Goal: Transaction & Acquisition: Book appointment/travel/reservation

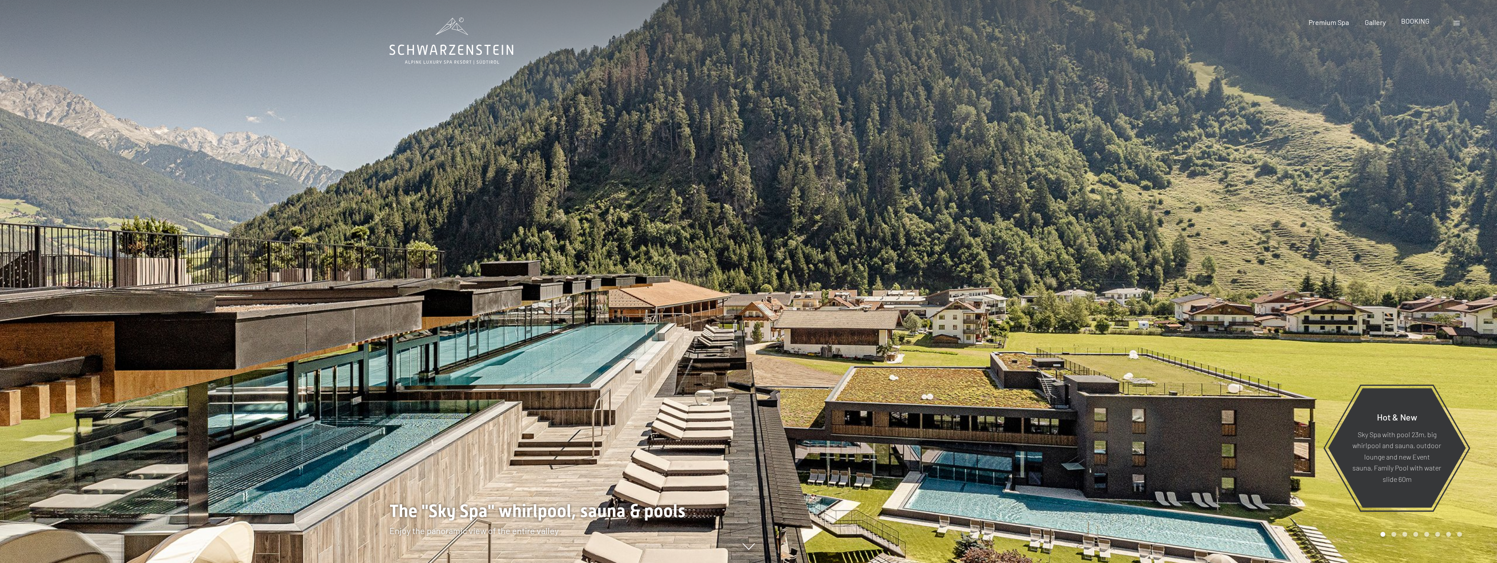
click at [1414, 20] on span "BOOKING" at bounding box center [1415, 21] width 28 height 8
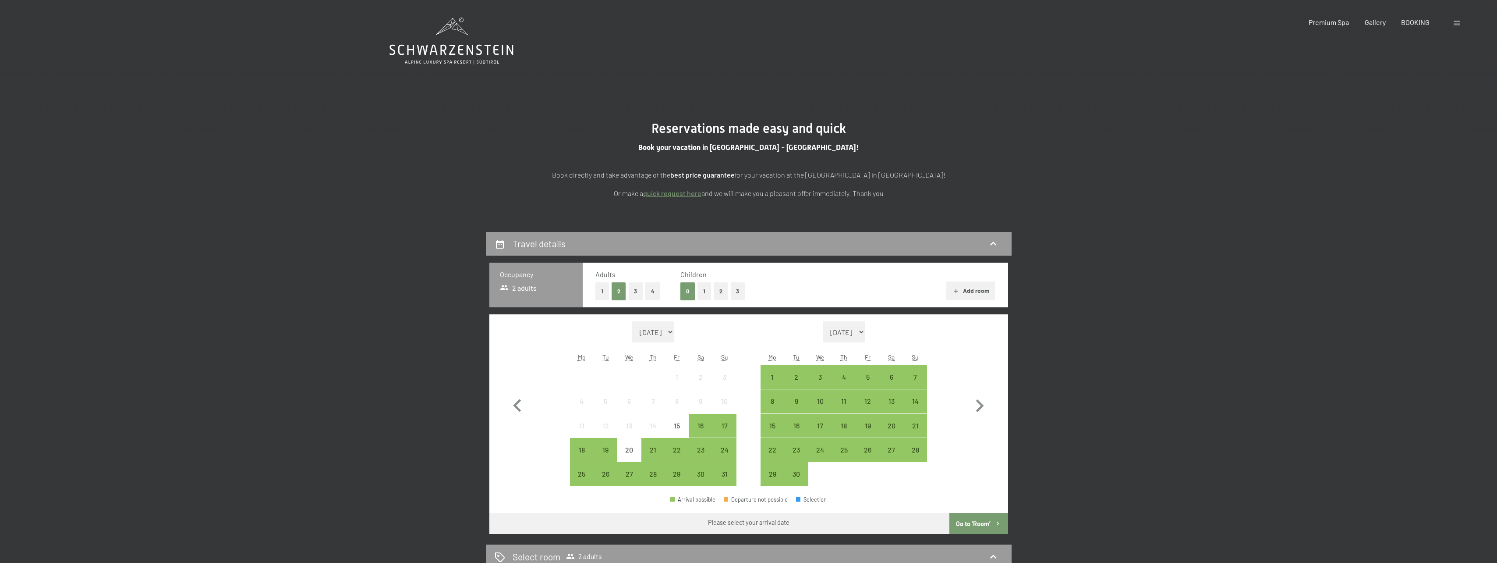
click at [717, 292] on button "2" at bounding box center [721, 291] width 14 height 18
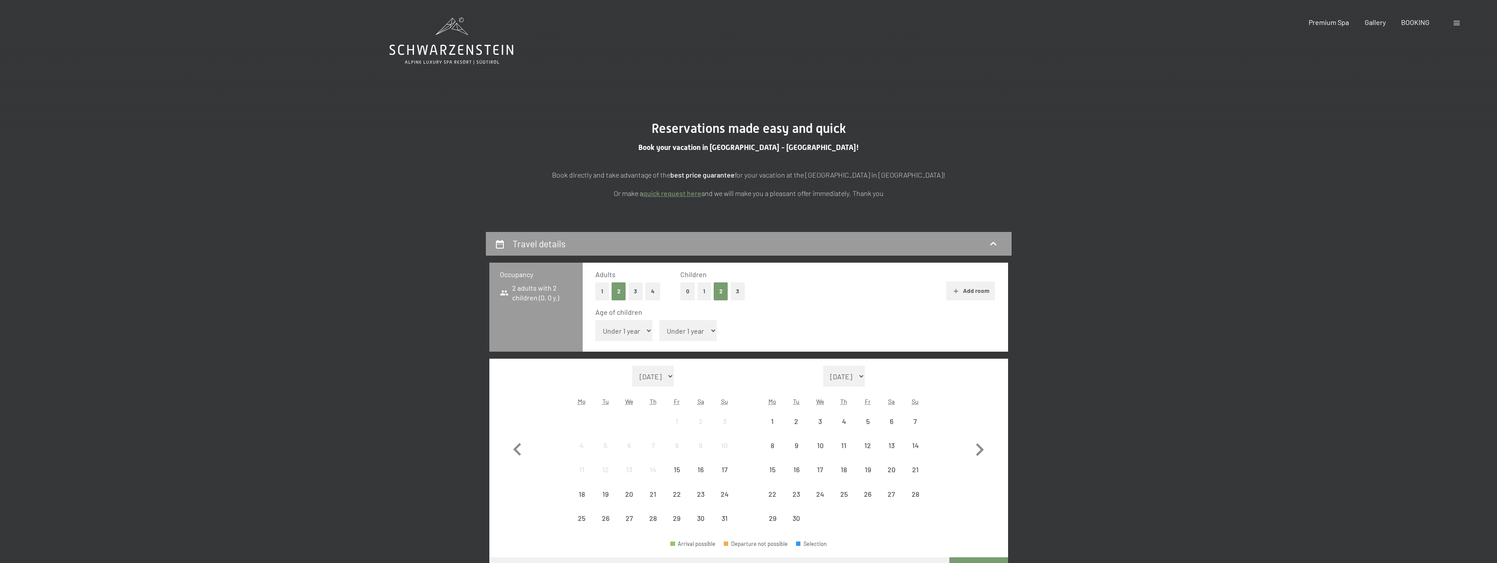
click at [623, 331] on select "Under 1 year 1 year 2 years 3 years 4 years 5 years 6 years 7 years 8 years 9 y…" at bounding box center [623, 330] width 57 height 21
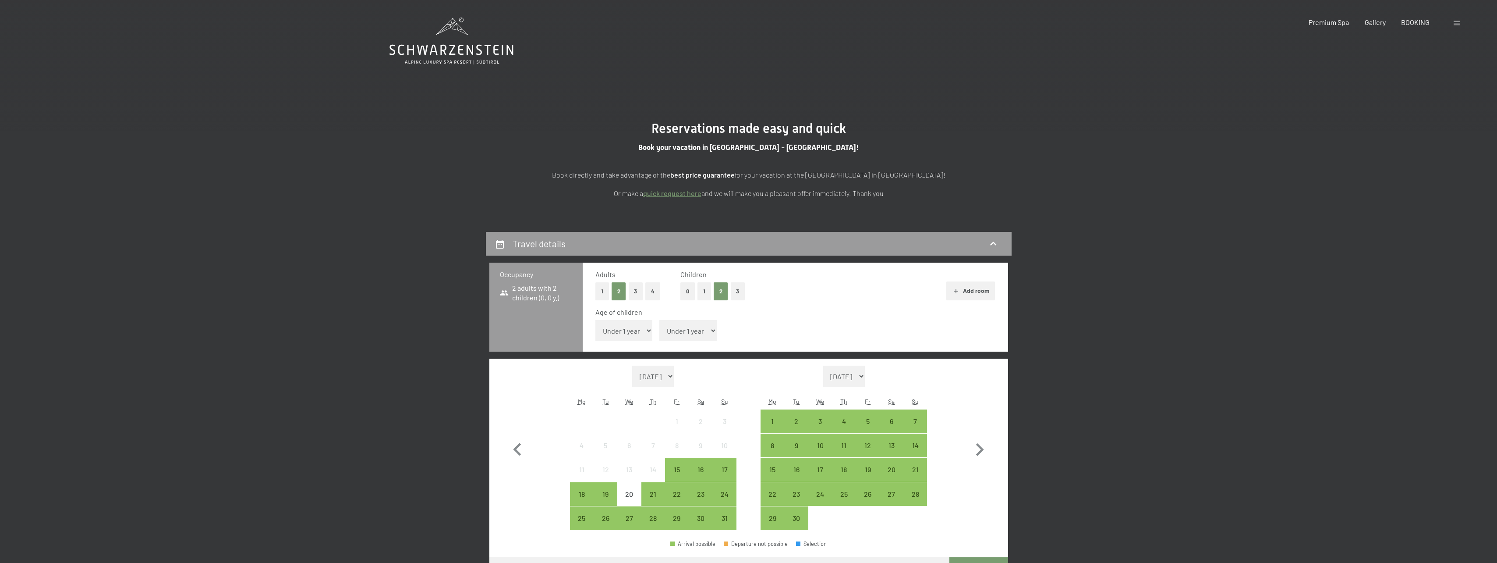
select select "5"
click at [595, 320] on select "Under 1 year 1 year 2 years 3 years 4 years 5 years 6 years 7 years 8 years 9 y…" at bounding box center [623, 330] width 57 height 21
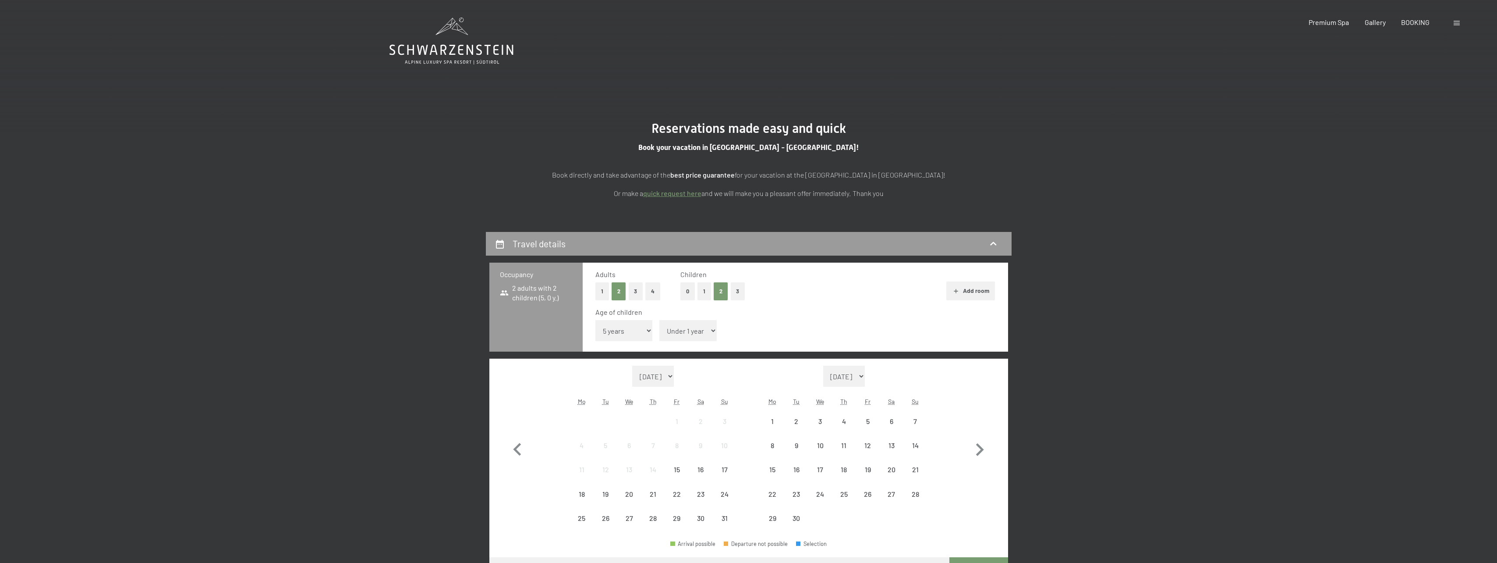
click at [681, 331] on select "Under 1 year 1 year 2 years 3 years 4 years 5 years 6 years 7 years 8 years 9 y…" at bounding box center [687, 330] width 57 height 21
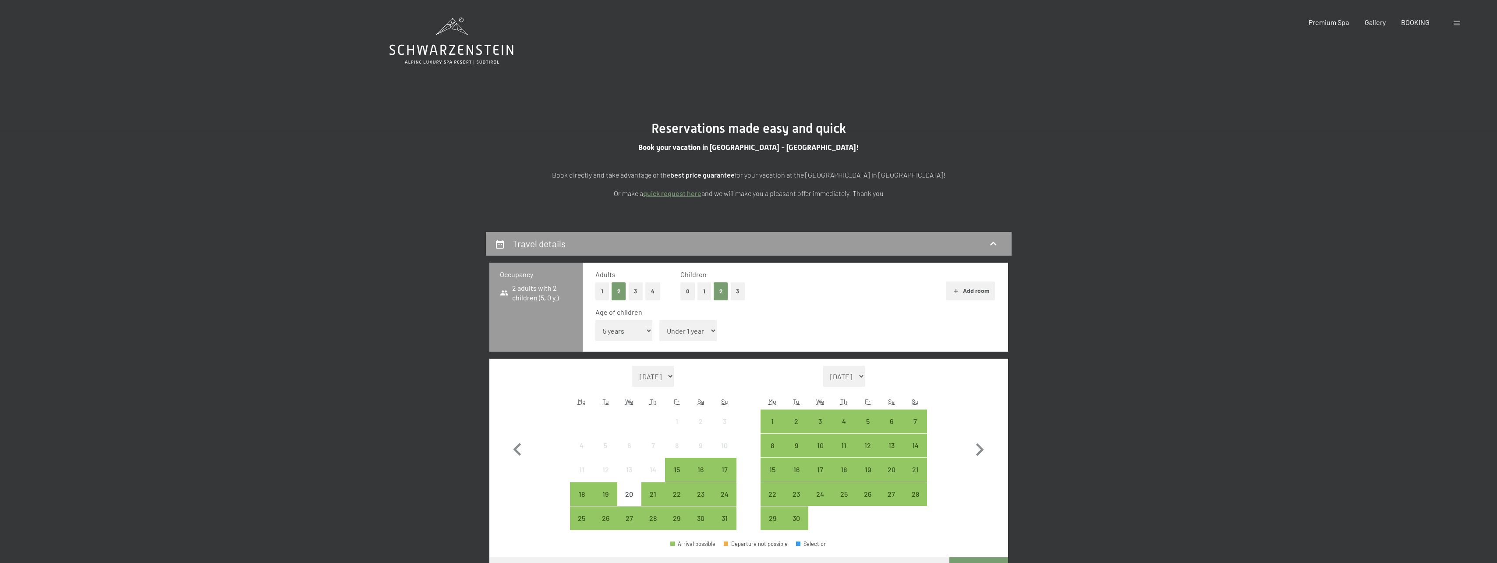
select select "7"
click at [659, 320] on select "Under 1 year 1 year 2 years 3 years 4 years 5 years 6 years 7 years 8 years 9 y…" at bounding box center [687, 330] width 57 height 21
click at [865, 375] on select "September 2025 October 2025 November 2025 December 2025 January 2026 February 2…" at bounding box center [844, 375] width 42 height 21
select select "2025-11-01"
select select "2025-12-01"
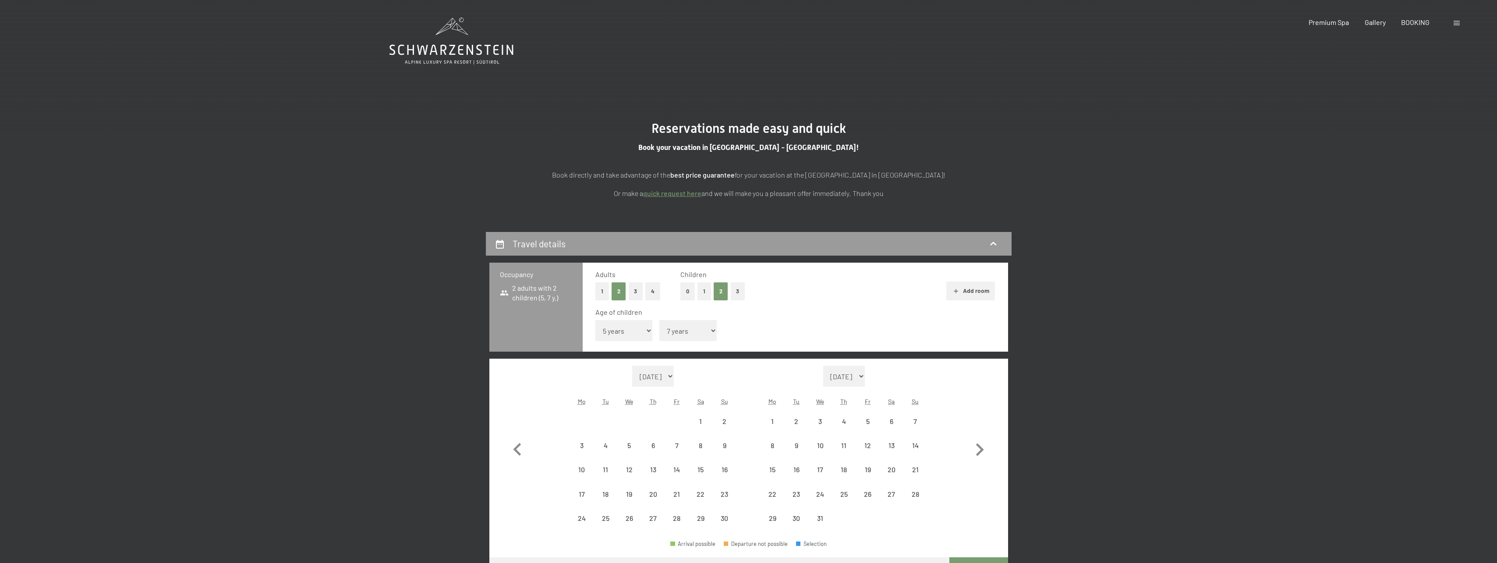
select select "2025-11-01"
select select "2025-12-01"
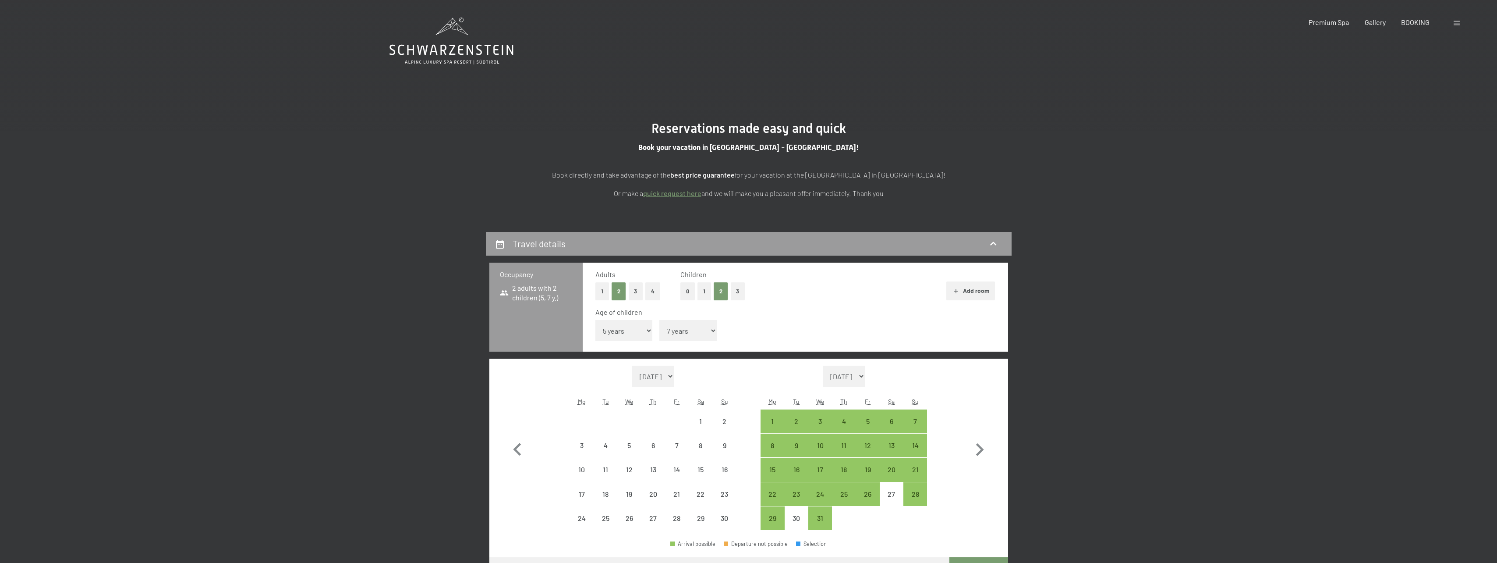
select select "2025-11-01"
select select "2025-12-01"
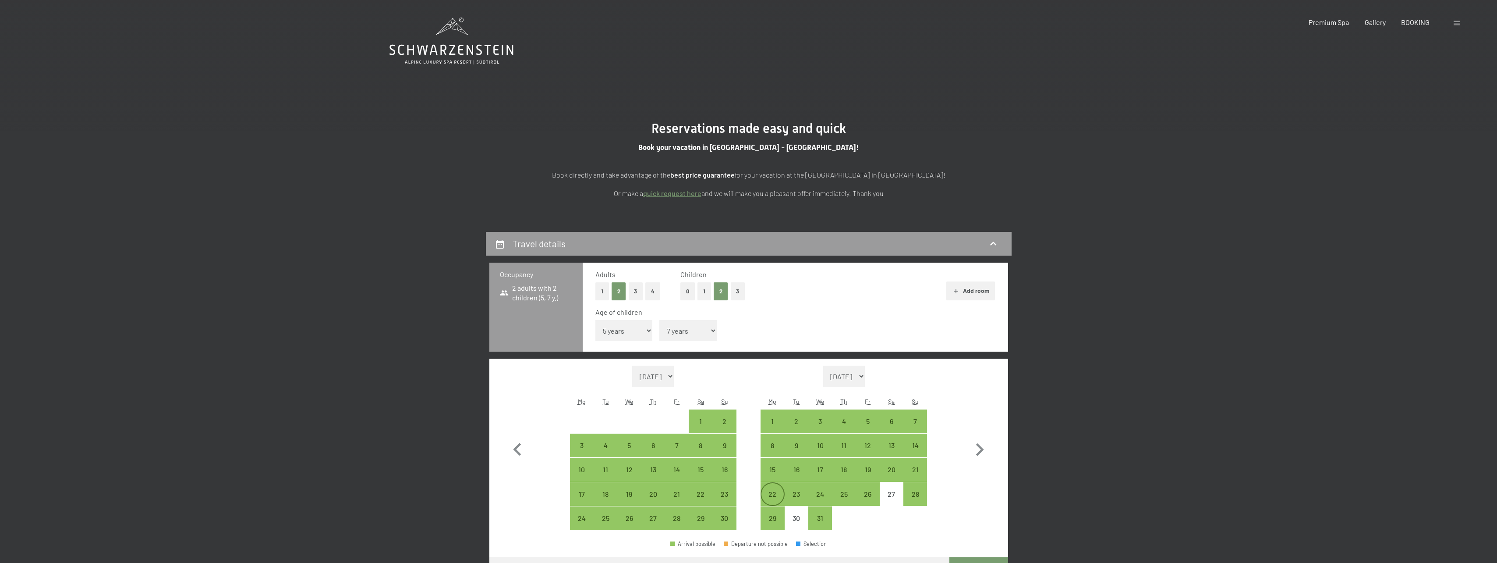
click at [781, 503] on div "22" at bounding box center [773, 501] width 22 height 22
select select "2025-11-01"
select select "2025-12-01"
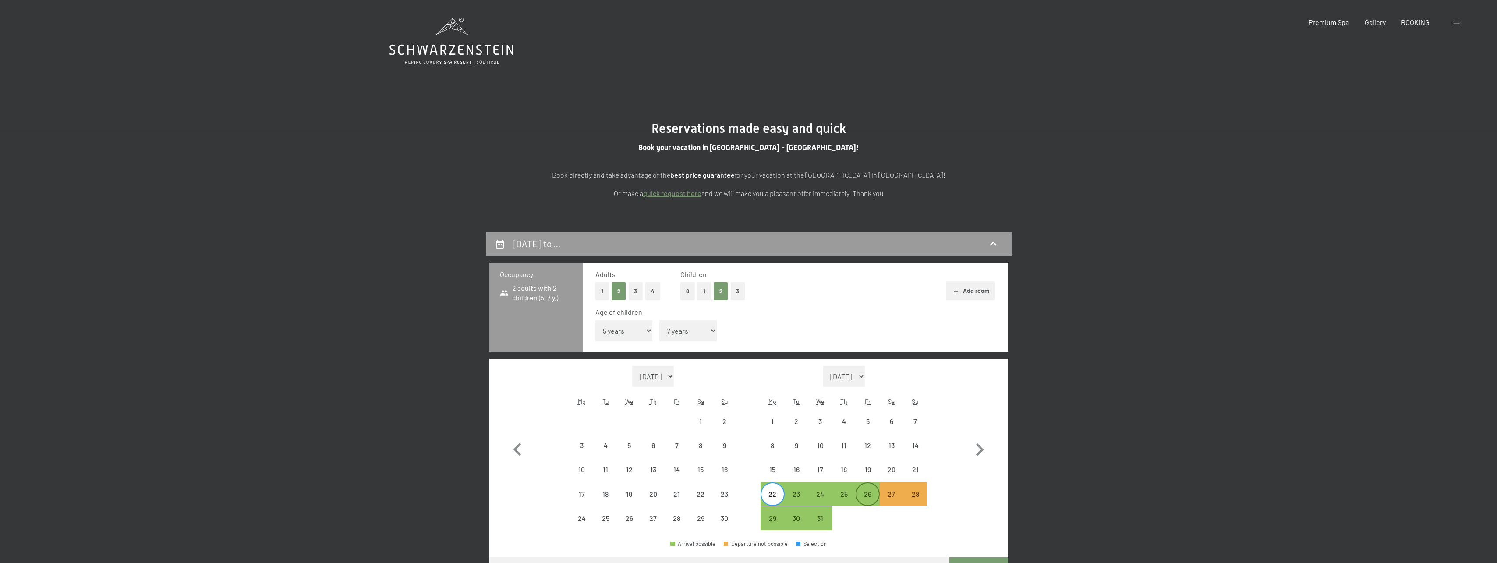
click at [866, 498] on div "26" at bounding box center [868, 501] width 22 height 22
select select "2025-11-01"
select select "2025-12-01"
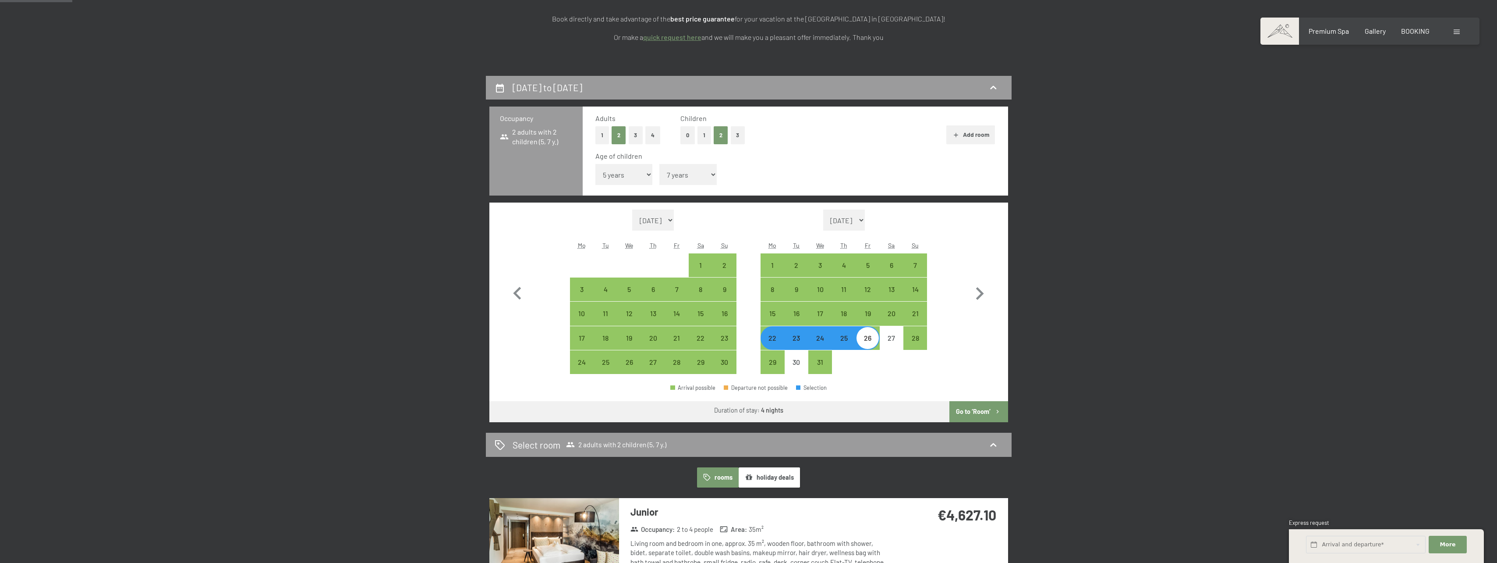
scroll to position [175, 0]
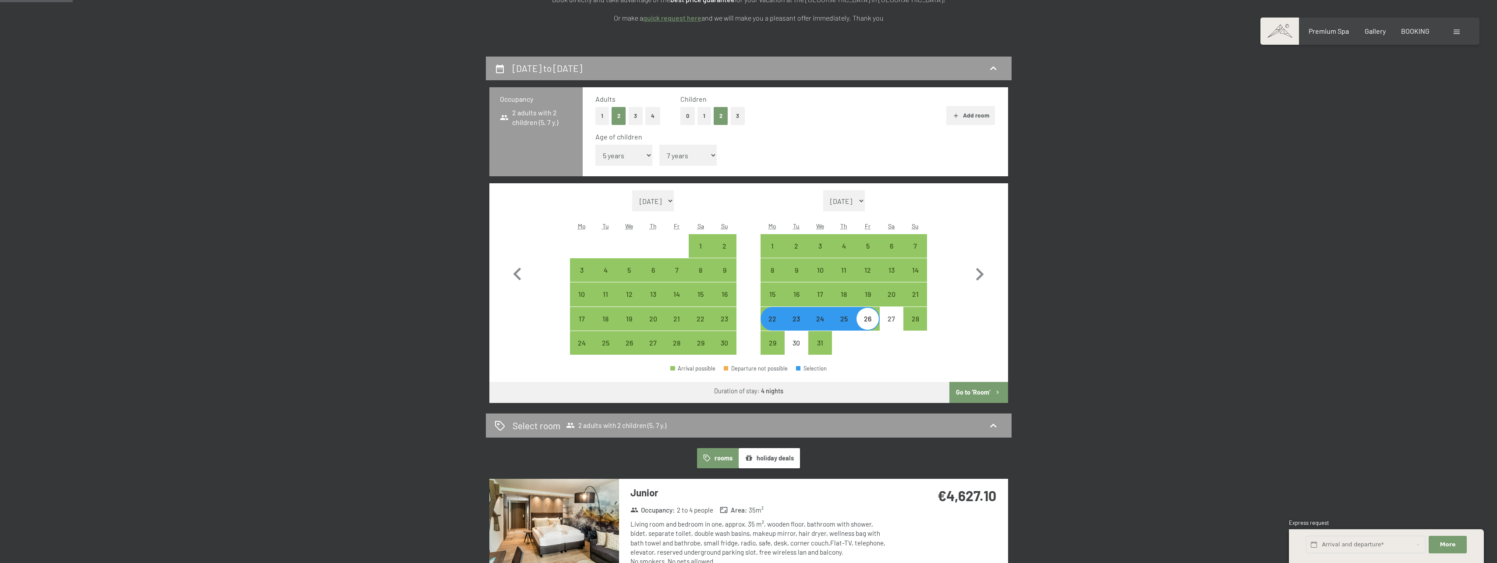
click at [971, 386] on button "Go to ‘Room’" at bounding box center [978, 392] width 58 height 21
select select "2025-11-01"
select select "2025-12-01"
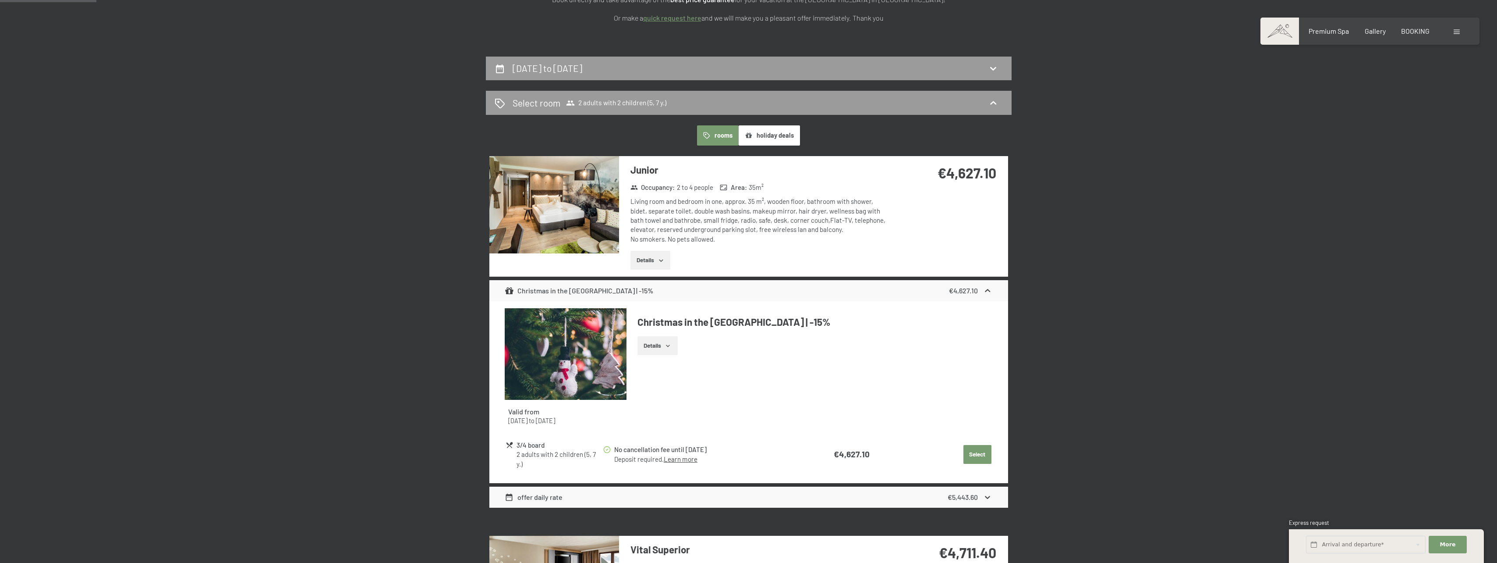
scroll to position [232, 0]
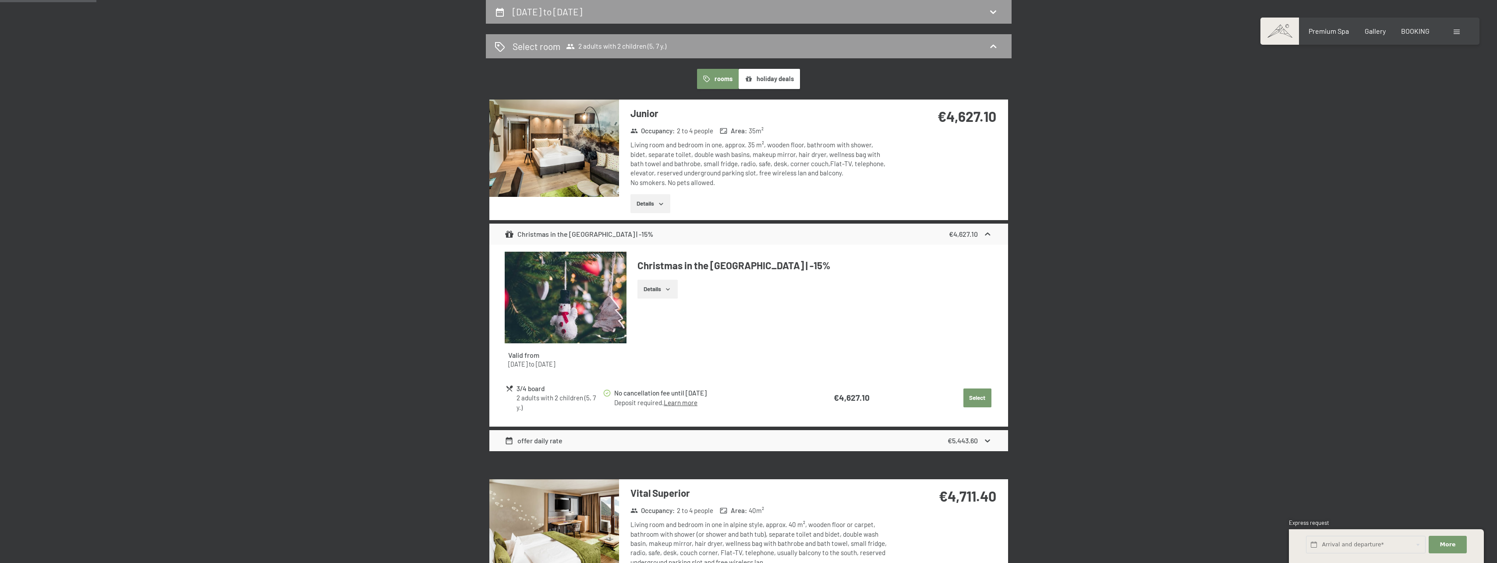
click at [579, 150] on img at bounding box center [554, 147] width 130 height 97
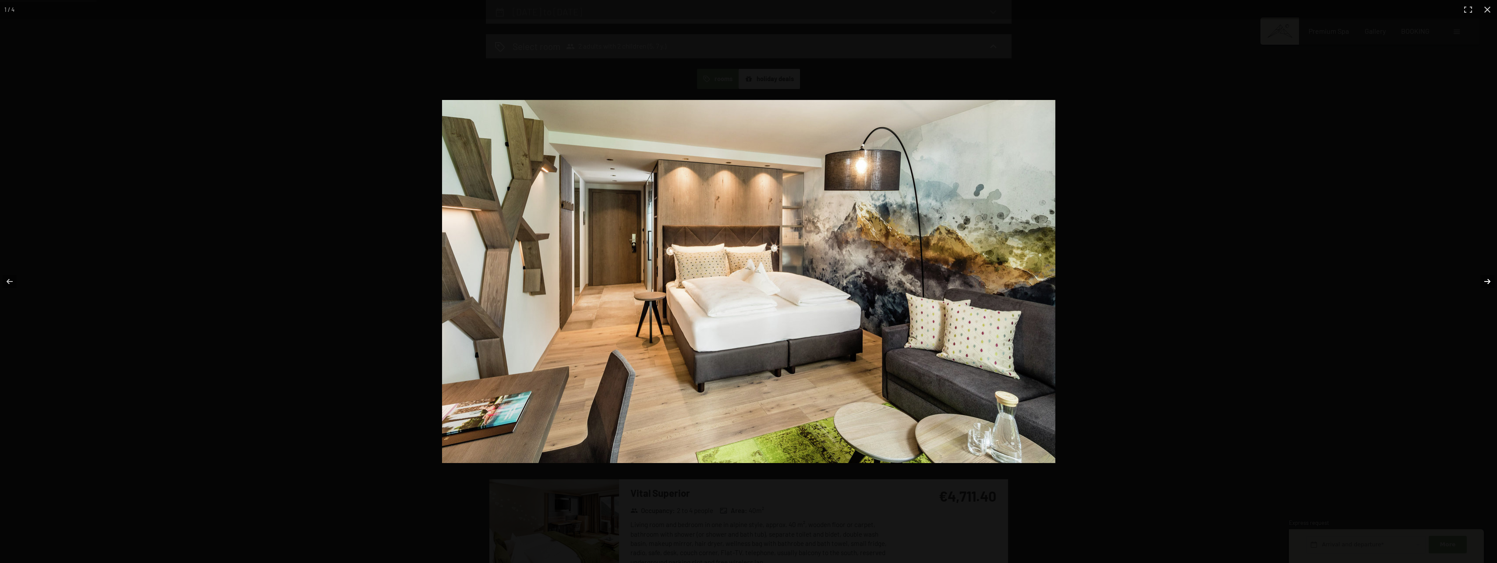
click at [1490, 279] on button "button" at bounding box center [1482, 281] width 31 height 44
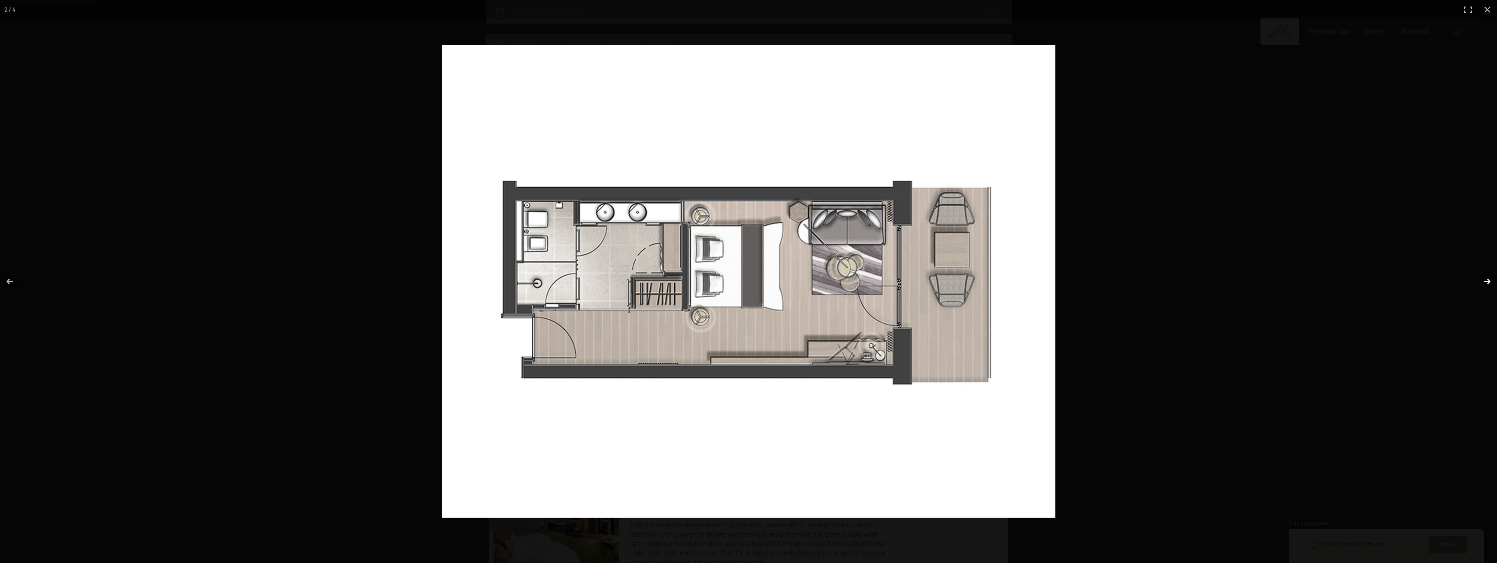
click at [1490, 279] on button "button" at bounding box center [1482, 281] width 31 height 44
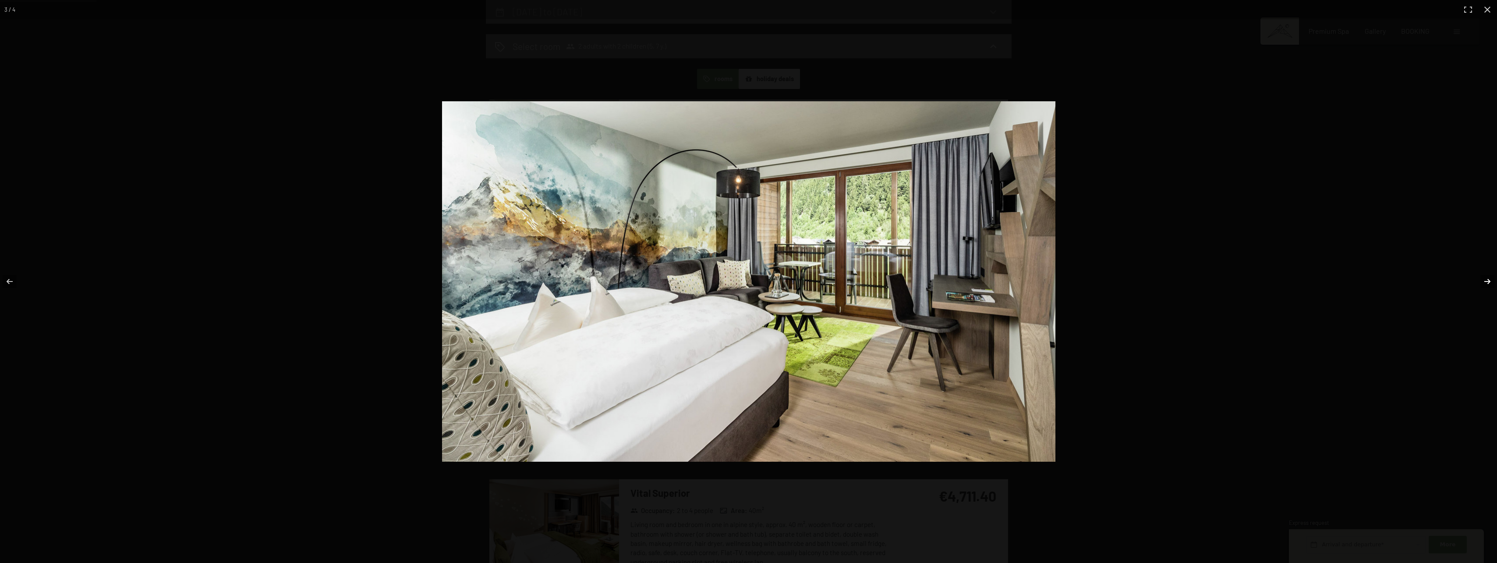
click at [1490, 279] on button "button" at bounding box center [1482, 281] width 31 height 44
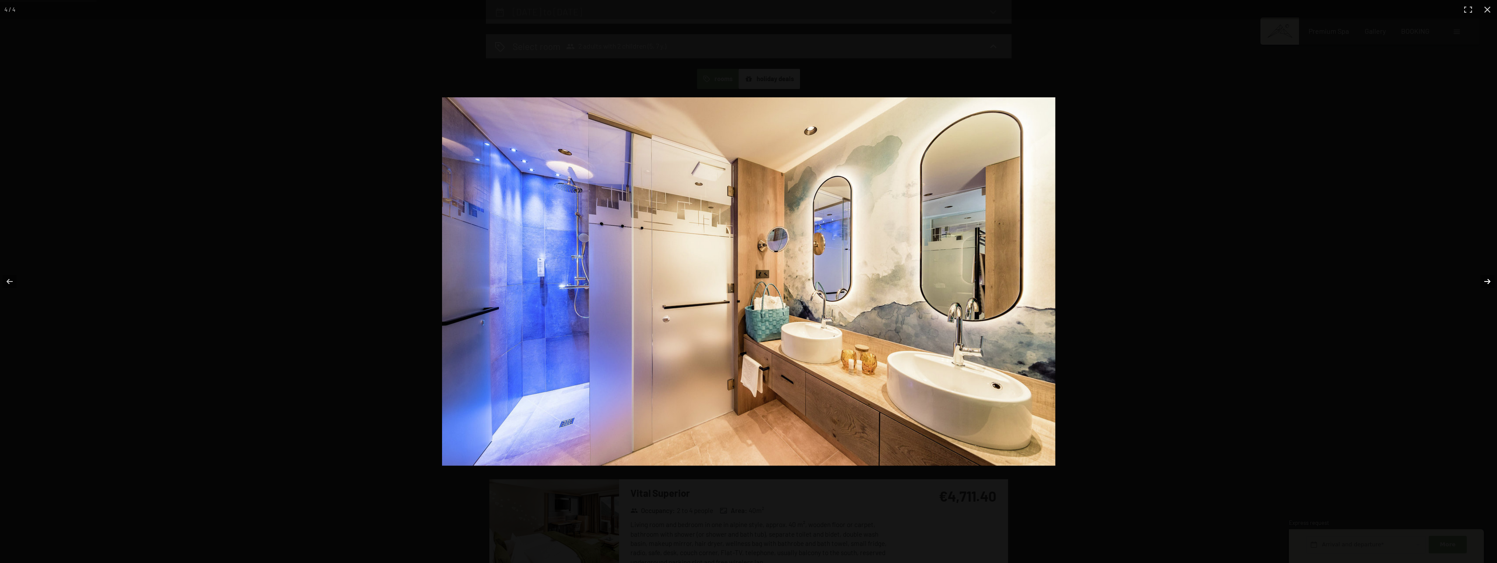
click at [1490, 279] on button "button" at bounding box center [1482, 281] width 31 height 44
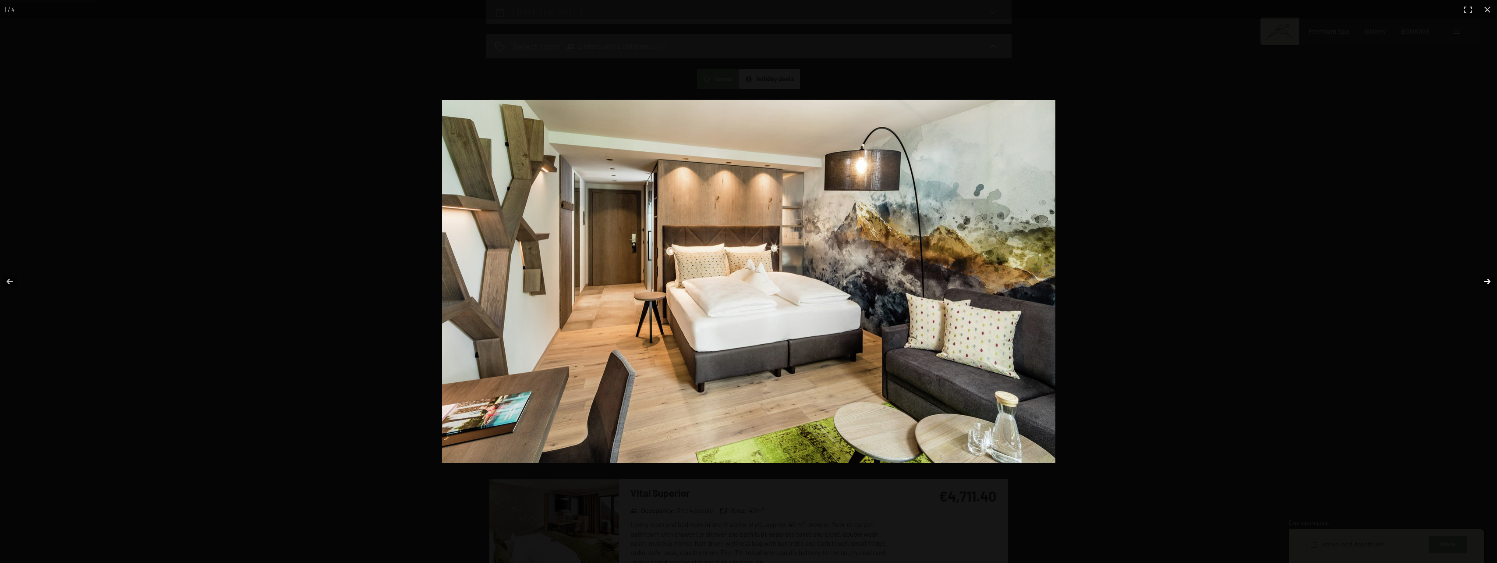
click at [1490, 279] on button "button" at bounding box center [1482, 281] width 31 height 44
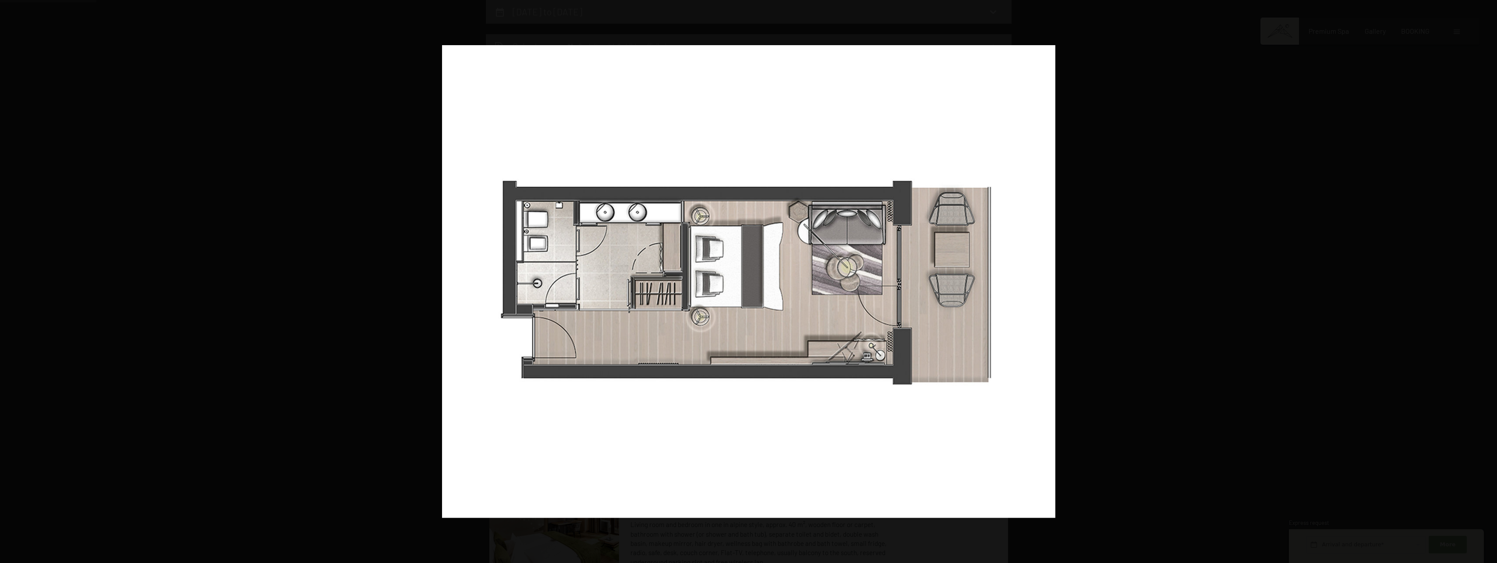
click at [1490, 279] on button "button" at bounding box center [1482, 281] width 31 height 44
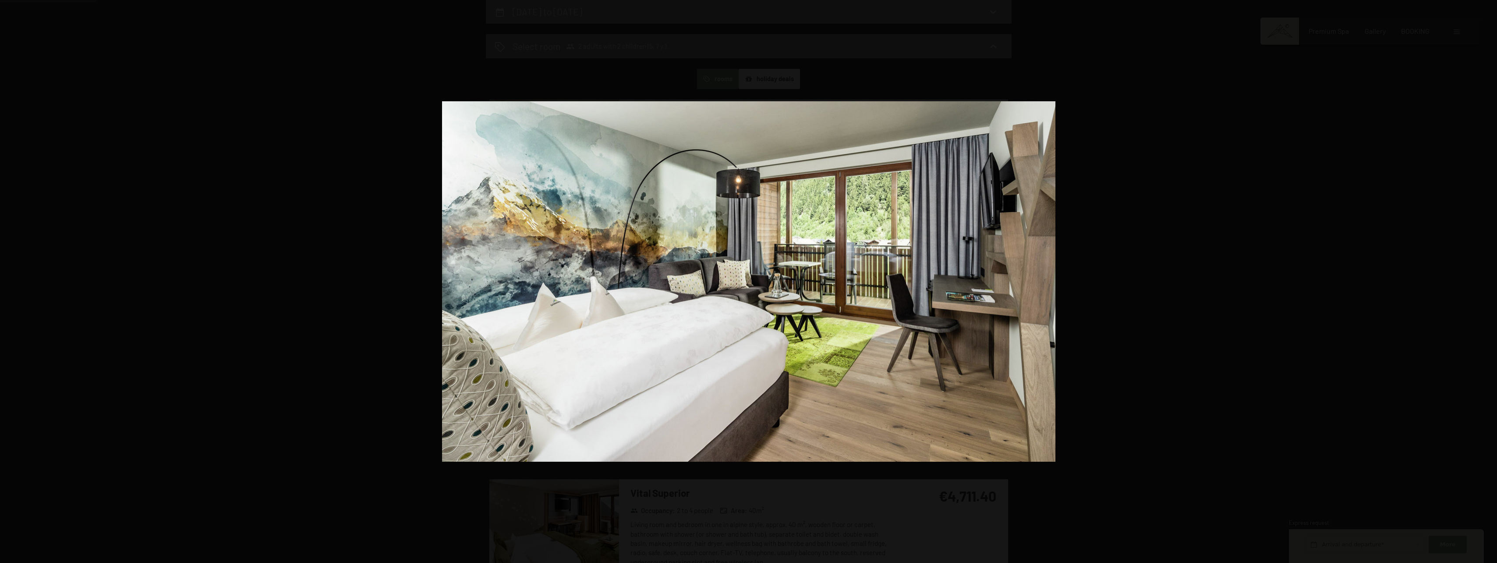
click at [1490, 279] on button "button" at bounding box center [1482, 281] width 31 height 44
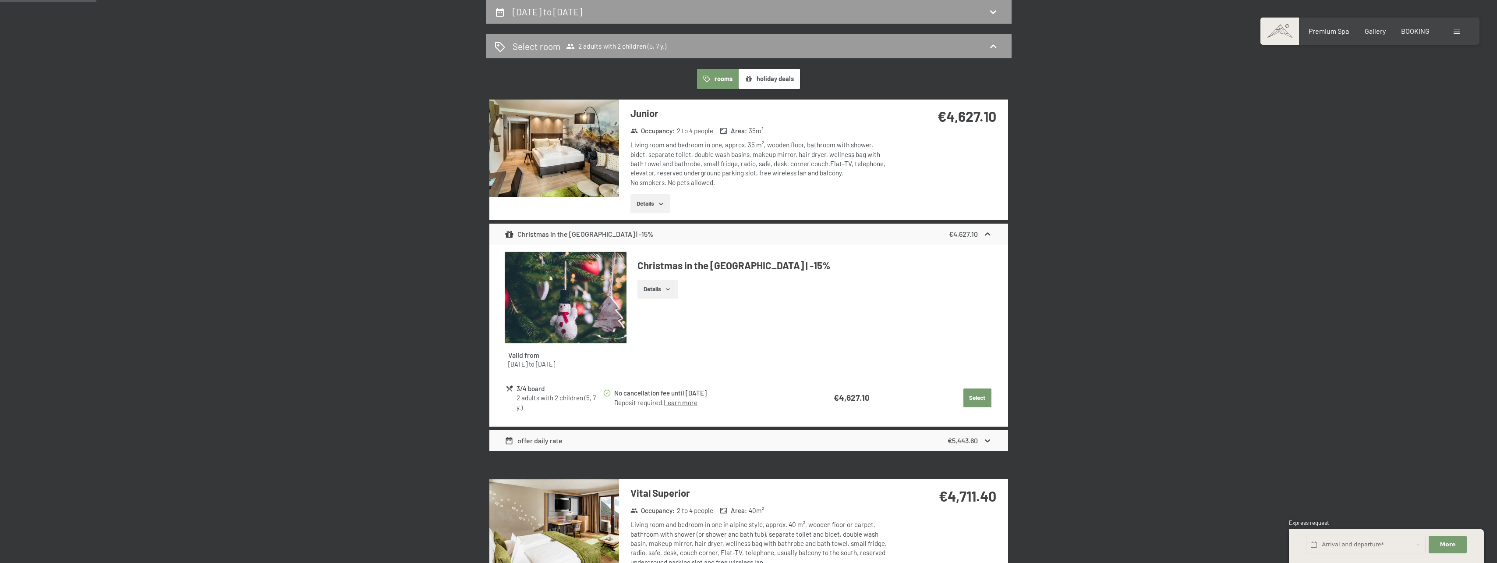
click at [0, 0] on button "button" at bounding box center [0, 0] width 0 height 0
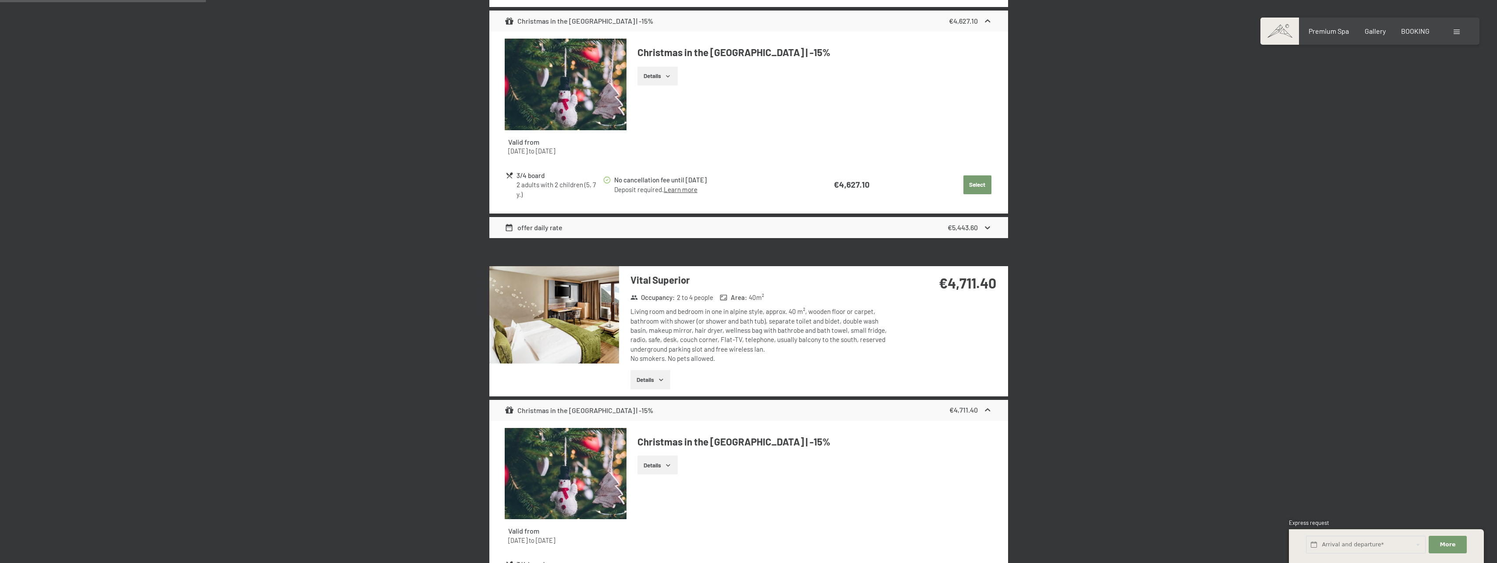
scroll to position [451, 0]
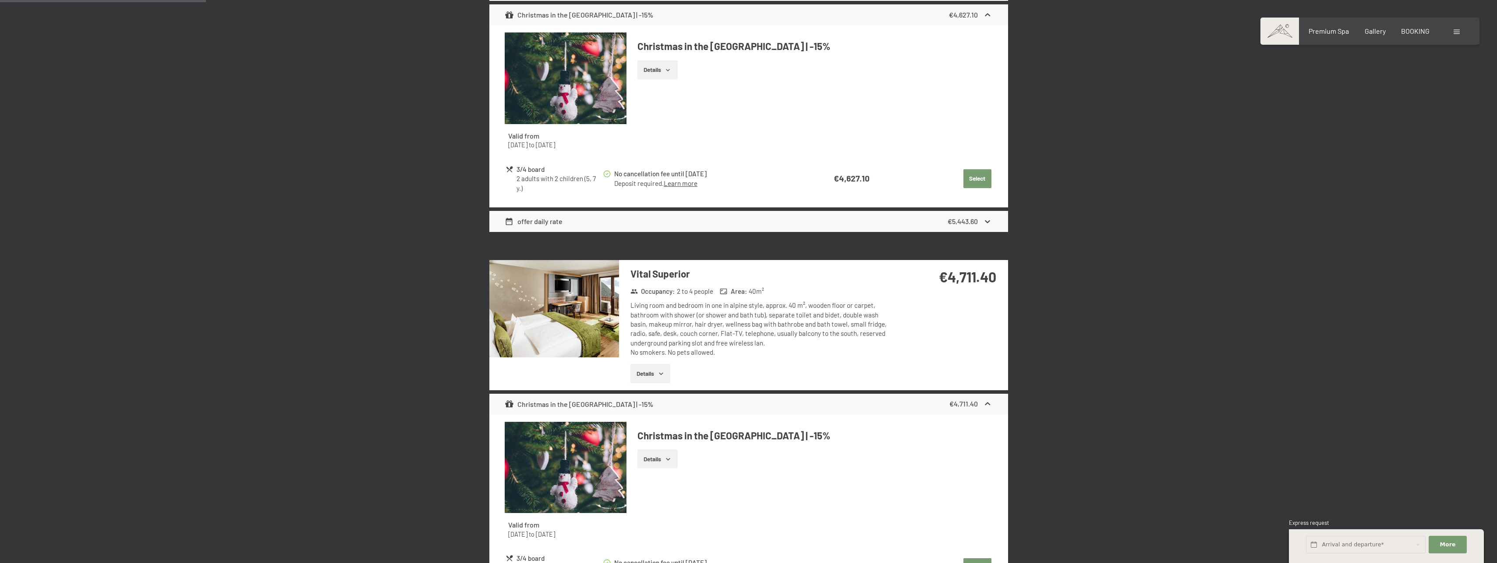
click at [577, 305] on img at bounding box center [554, 308] width 130 height 97
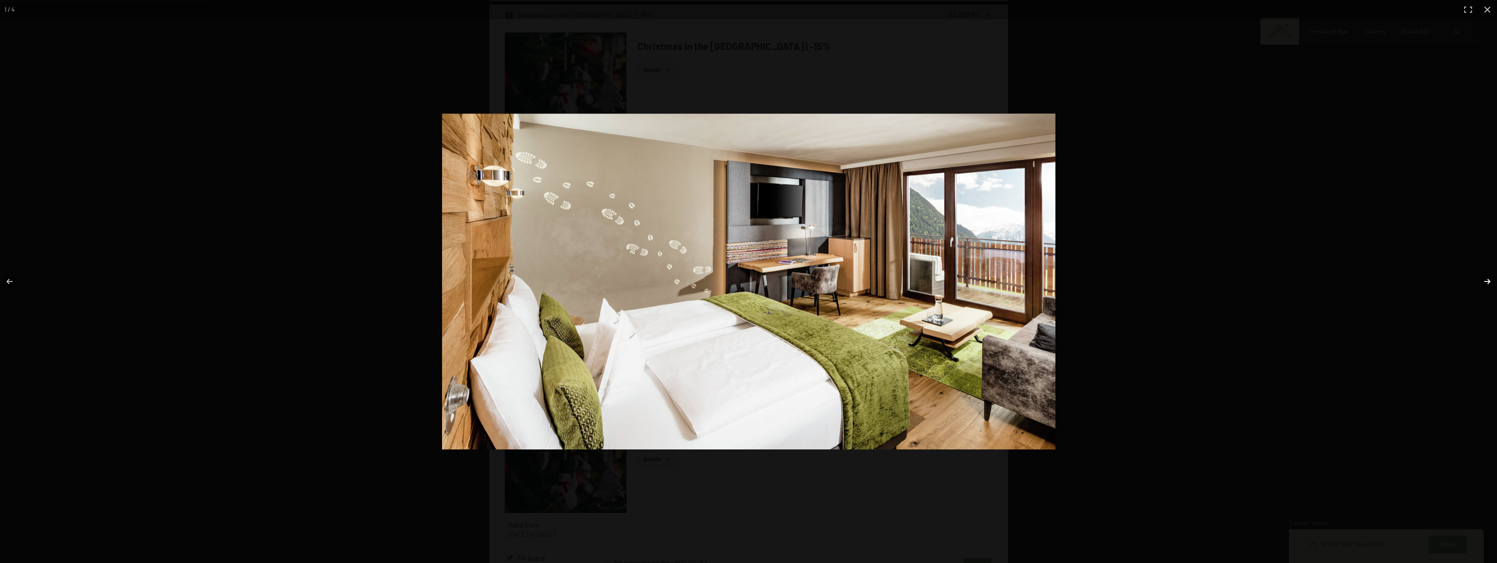
click at [1487, 279] on button "button" at bounding box center [1482, 281] width 31 height 44
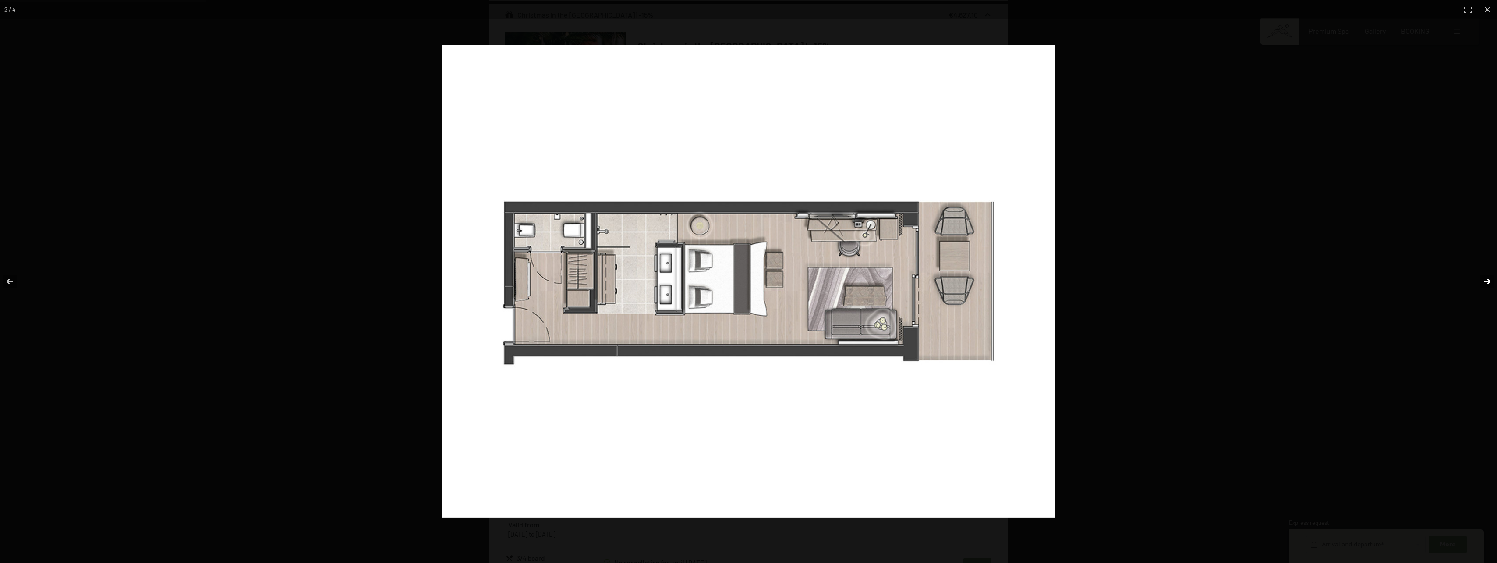
click at [1487, 279] on button "button" at bounding box center [1482, 281] width 31 height 44
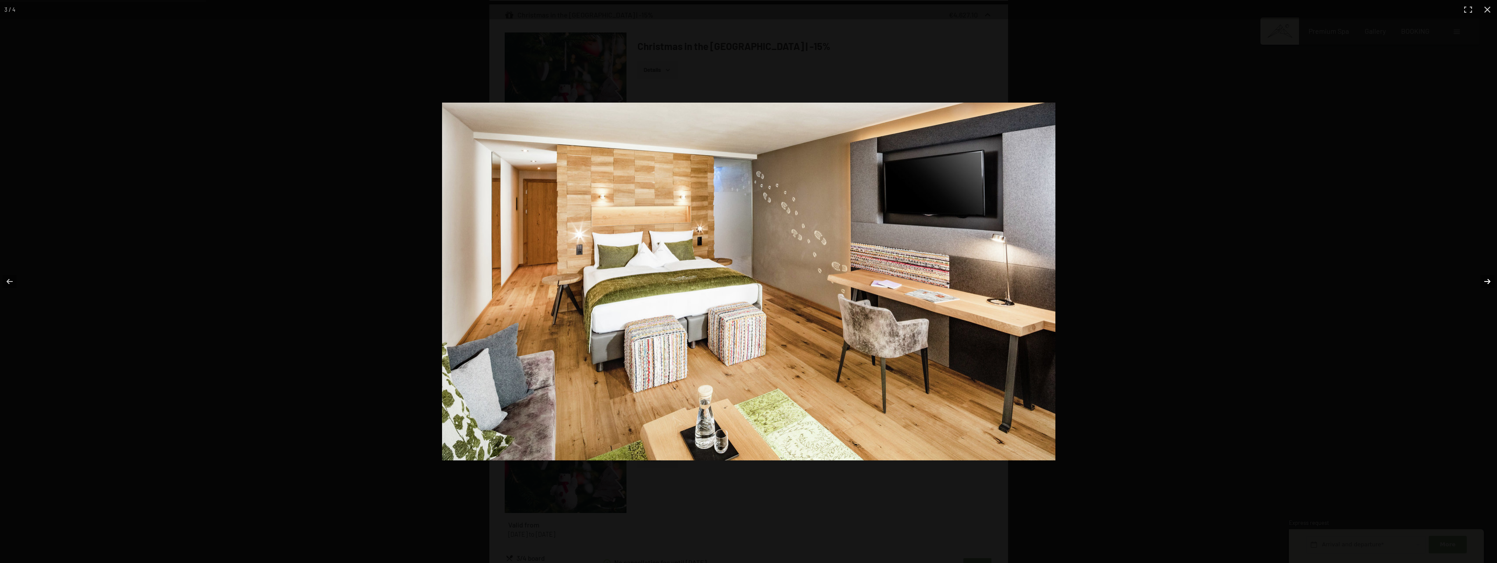
click at [1487, 279] on button "button" at bounding box center [1482, 281] width 31 height 44
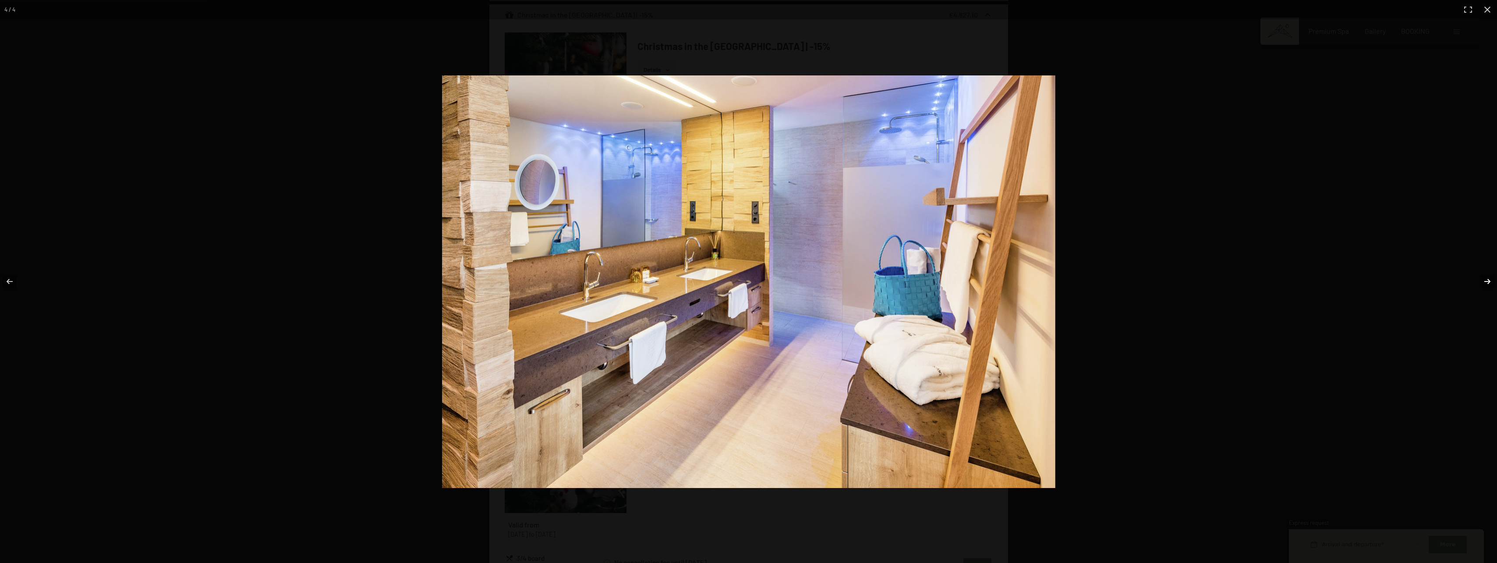
click at [1487, 279] on button "button" at bounding box center [1482, 281] width 31 height 44
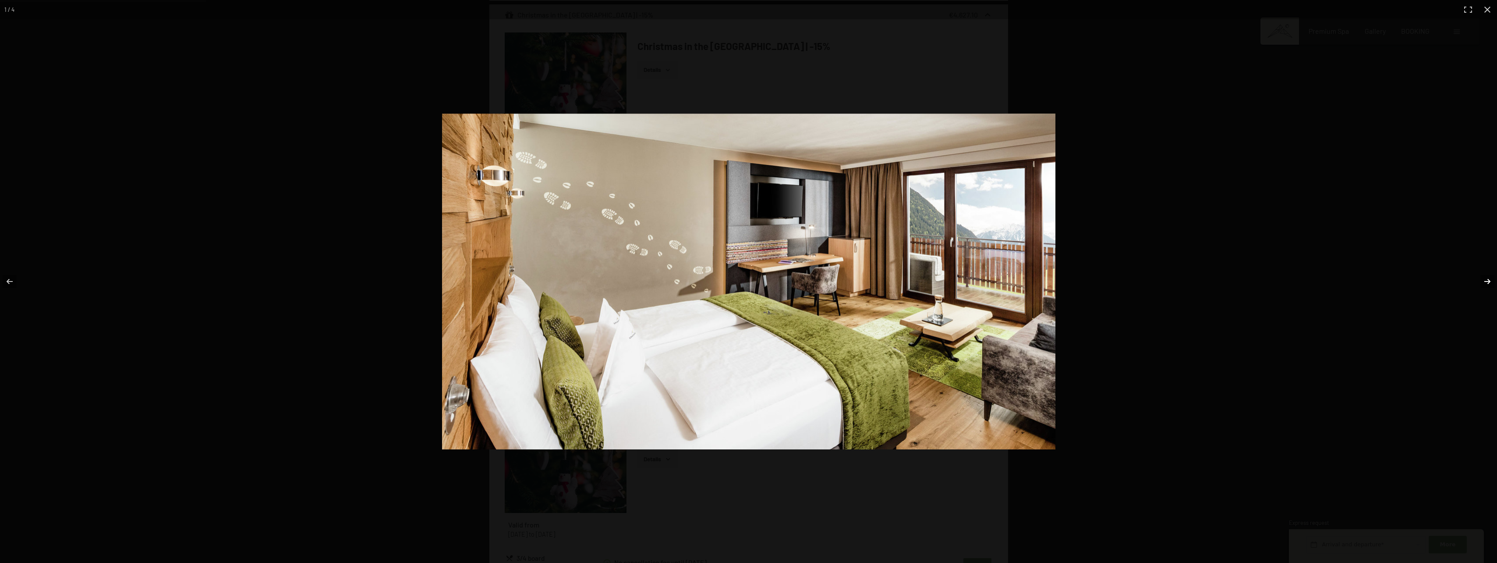
click at [1487, 279] on button "button" at bounding box center [1482, 281] width 31 height 44
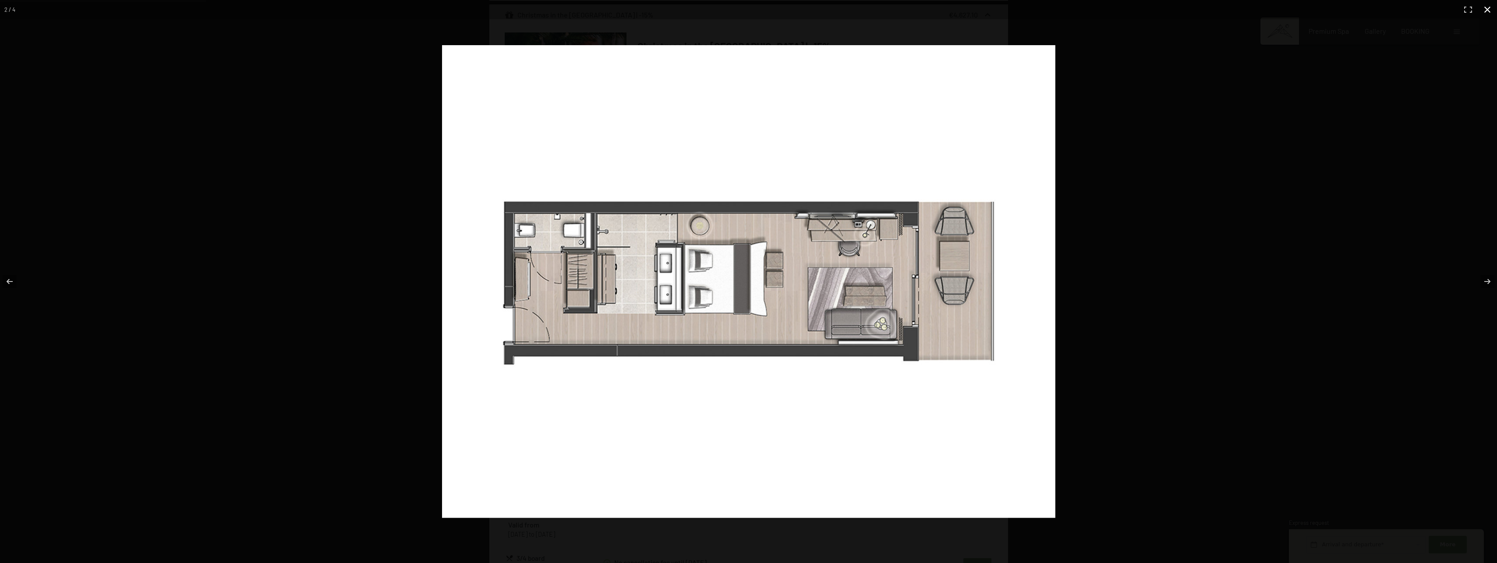
click at [1489, 12] on button "button" at bounding box center [1487, 9] width 19 height 19
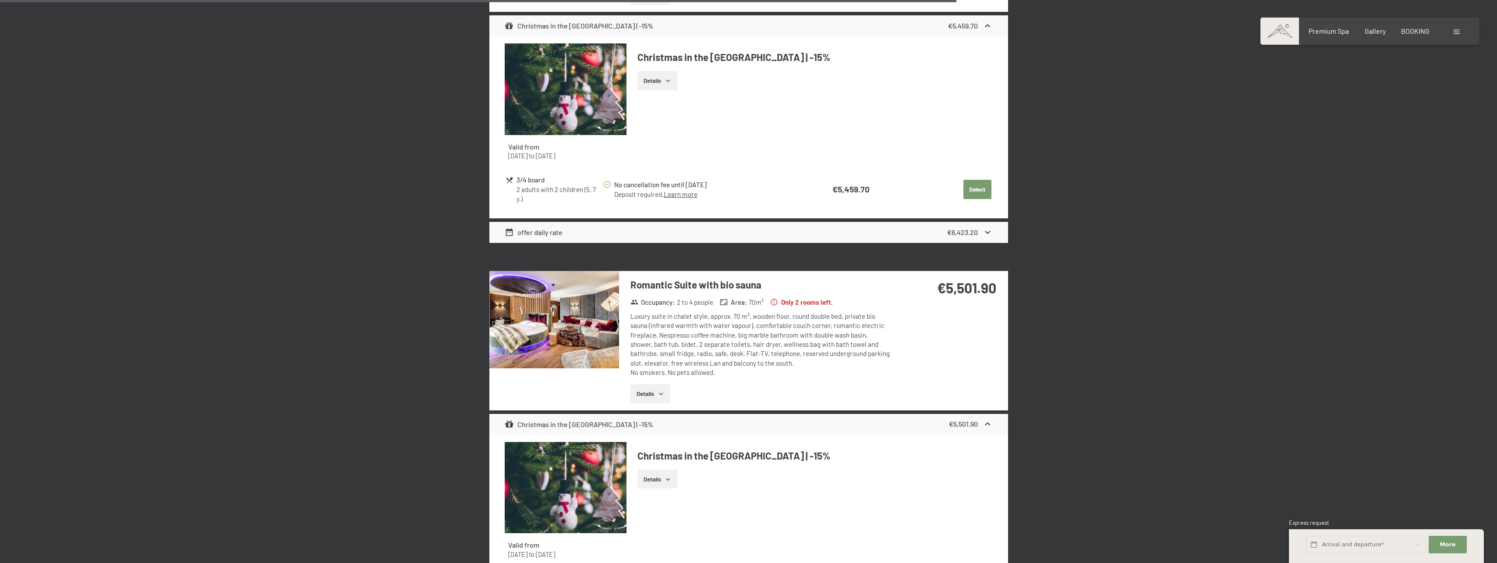
scroll to position [1984, 0]
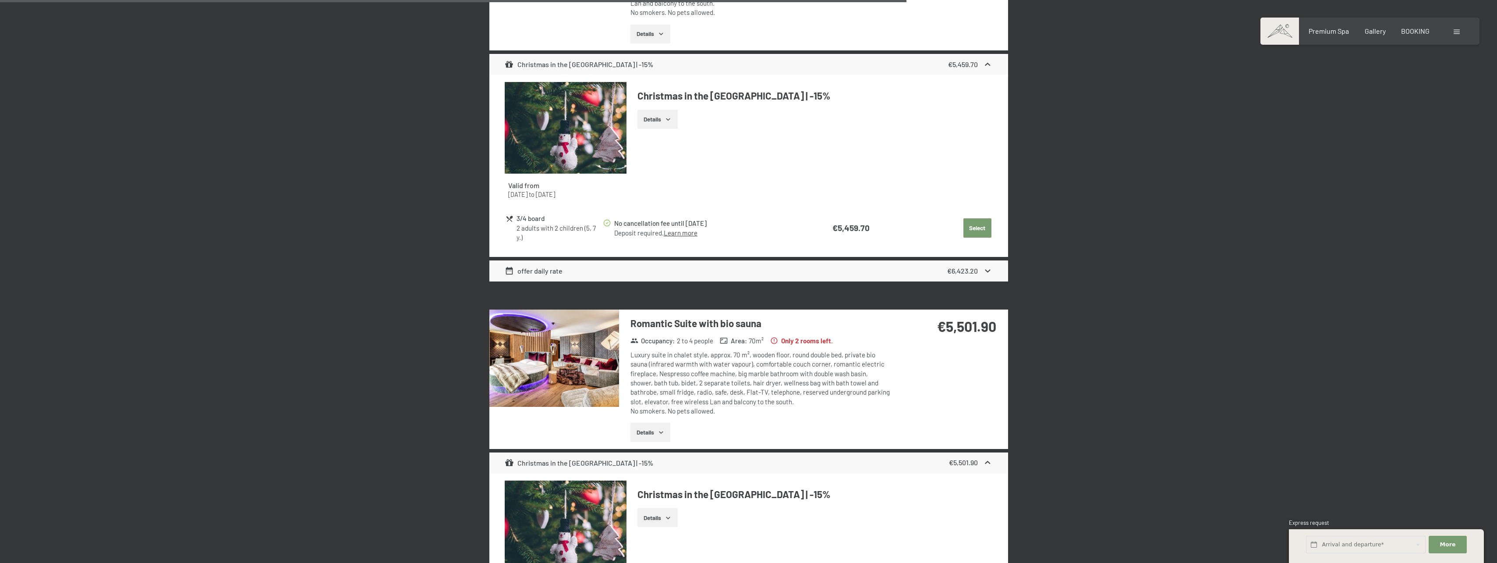
click at [687, 322] on h3 "Romantic Suite with bio sauna" at bounding box center [761, 323] width 261 height 14
click at [590, 355] on img at bounding box center [554, 357] width 130 height 97
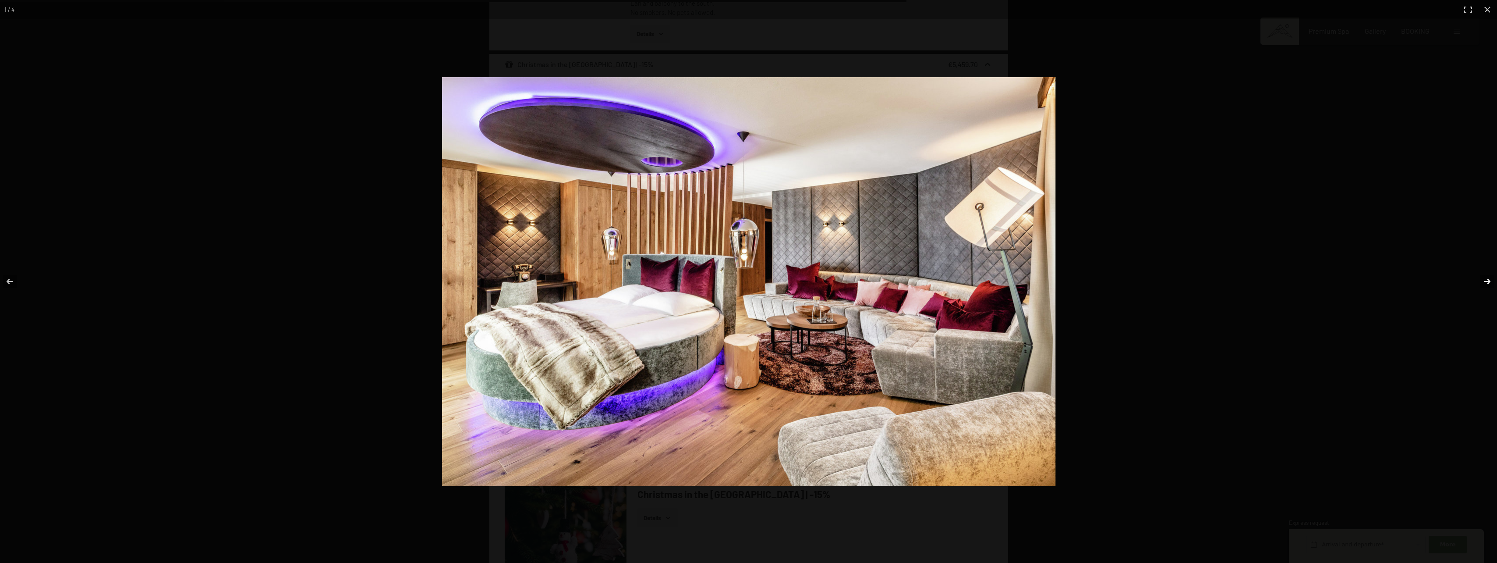
click at [1485, 279] on button "button" at bounding box center [1482, 281] width 31 height 44
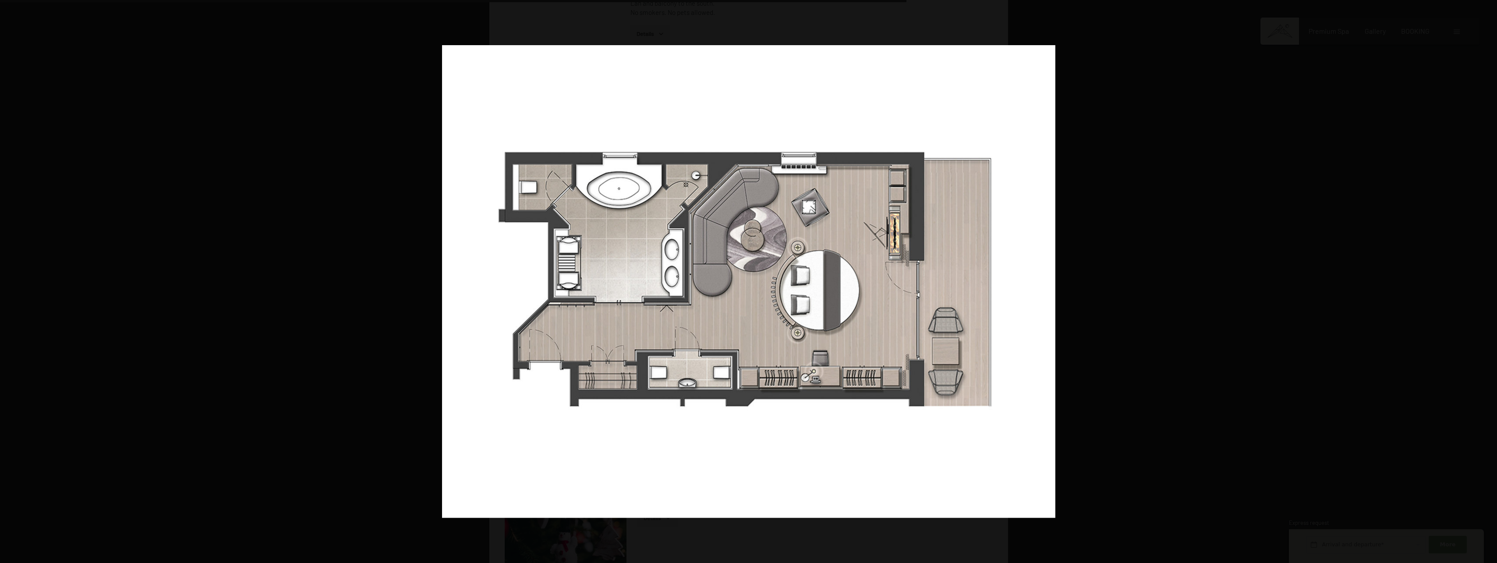
click at [1485, 279] on button "button" at bounding box center [1482, 281] width 31 height 44
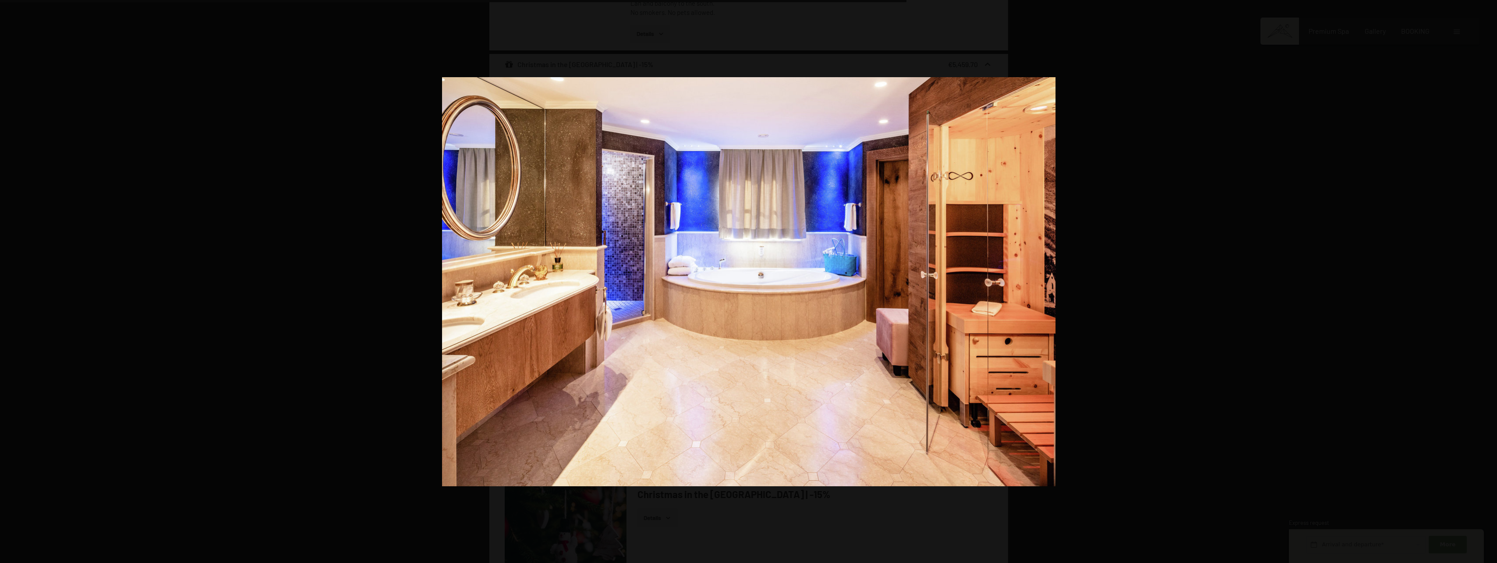
click at [1485, 279] on button "button" at bounding box center [1482, 281] width 31 height 44
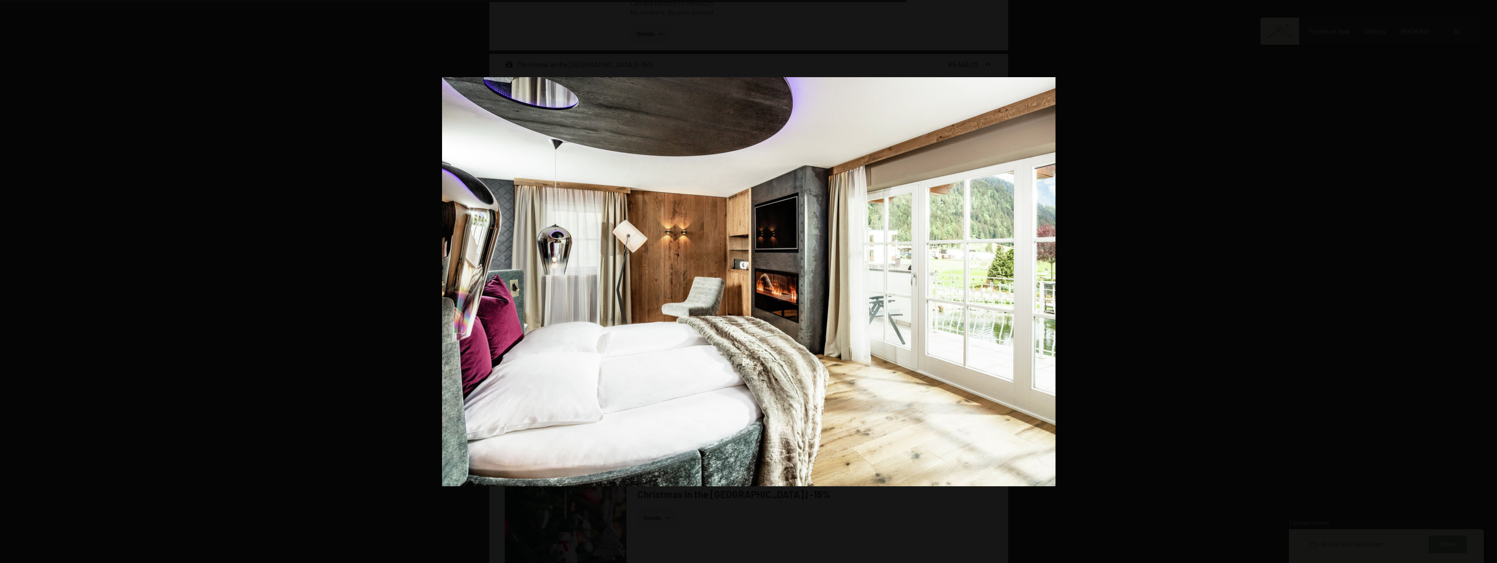
click at [1485, 279] on button "button" at bounding box center [1482, 281] width 31 height 44
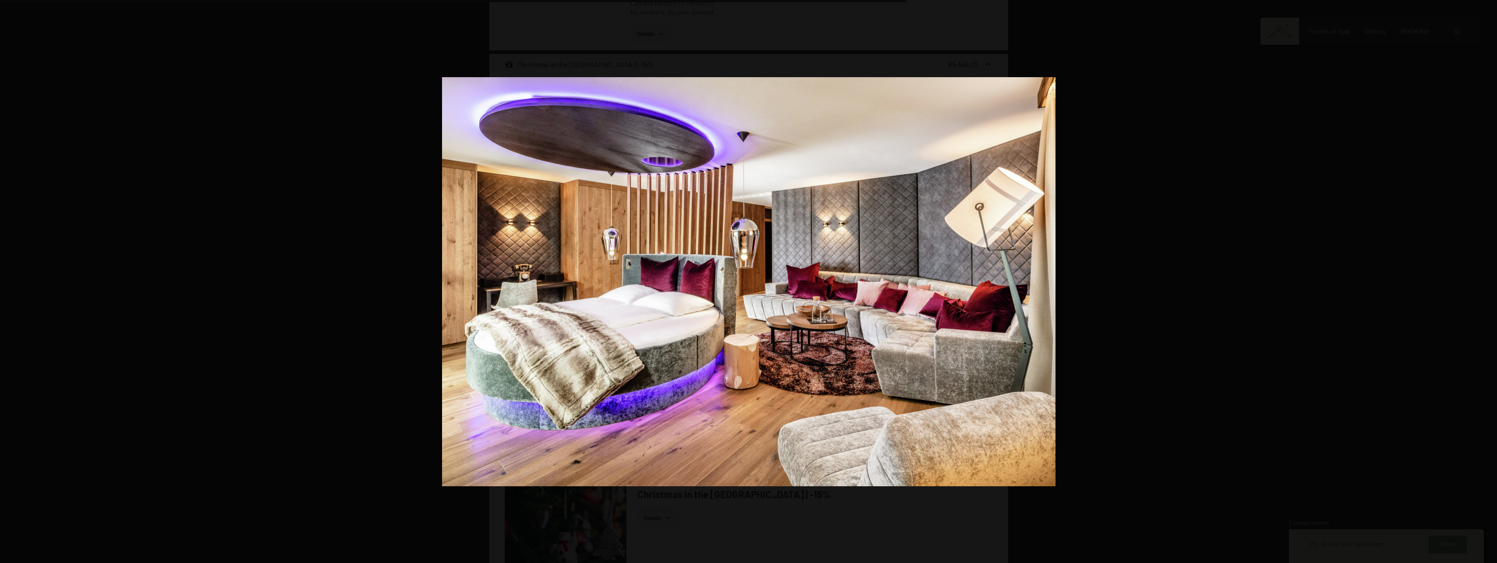
click at [1485, 279] on button "button" at bounding box center [1482, 281] width 31 height 44
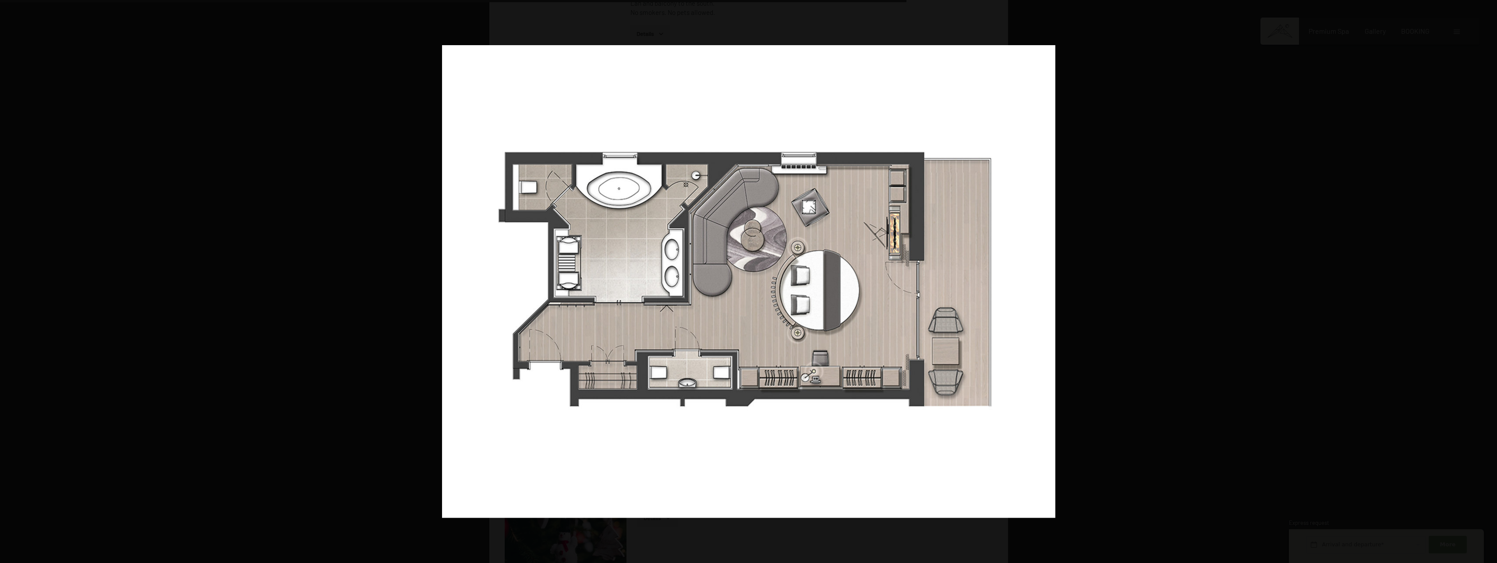
click at [1485, 279] on button "button" at bounding box center [1482, 281] width 31 height 44
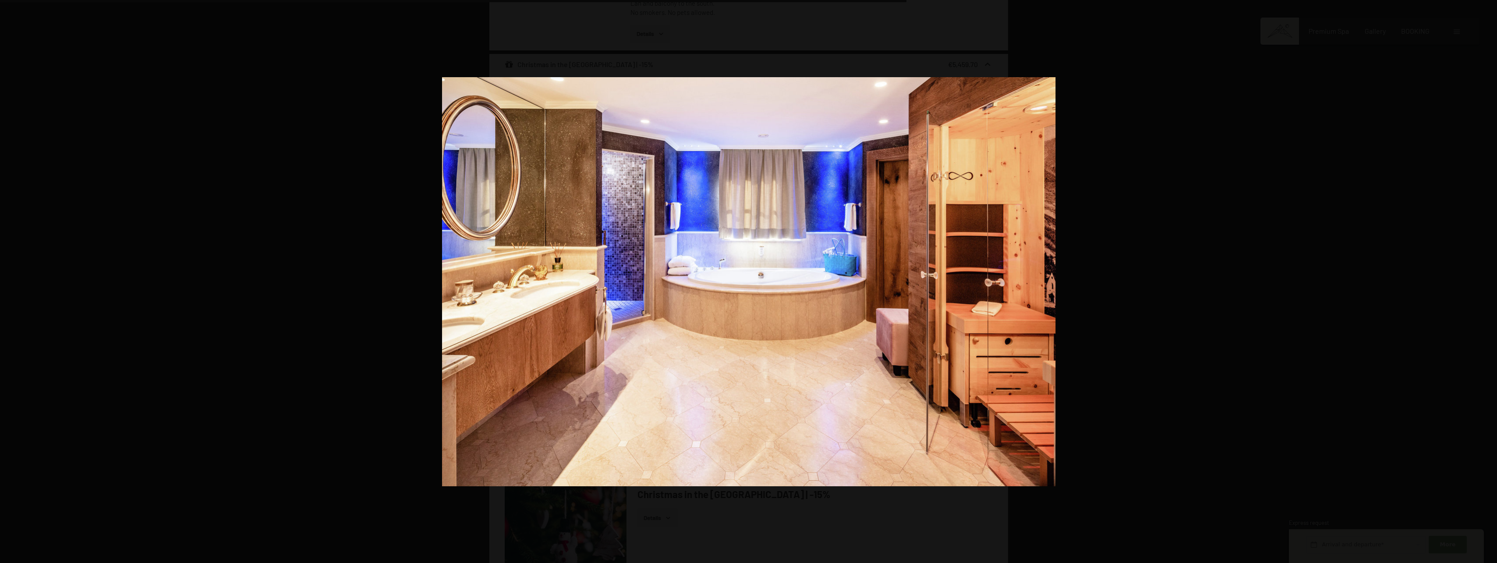
click at [1485, 279] on button "button" at bounding box center [1482, 281] width 31 height 44
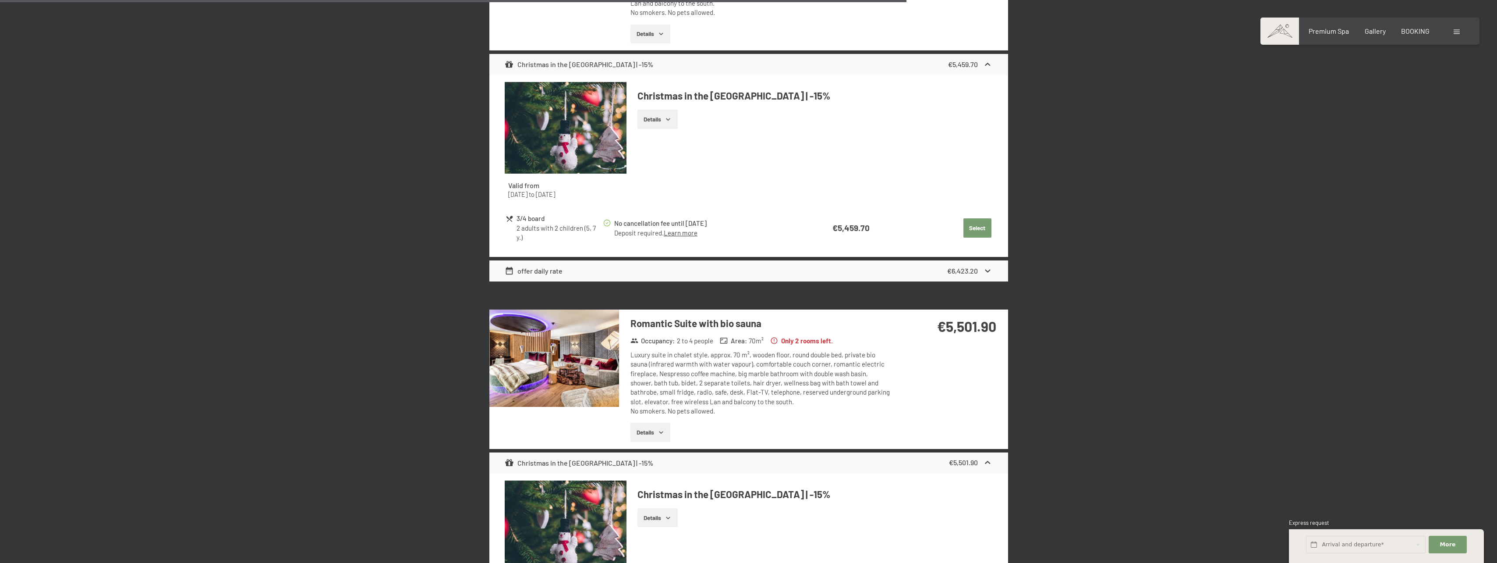
click at [0, 0] on button "button" at bounding box center [0, 0] width 0 height 0
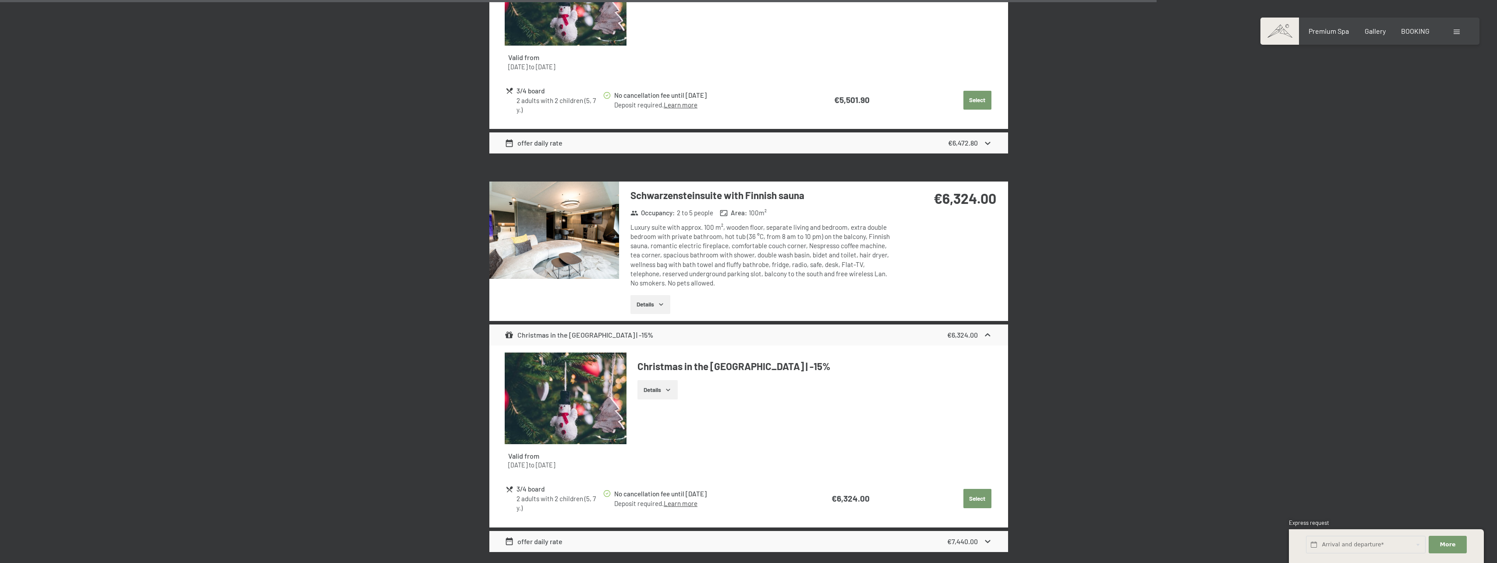
scroll to position [2554, 0]
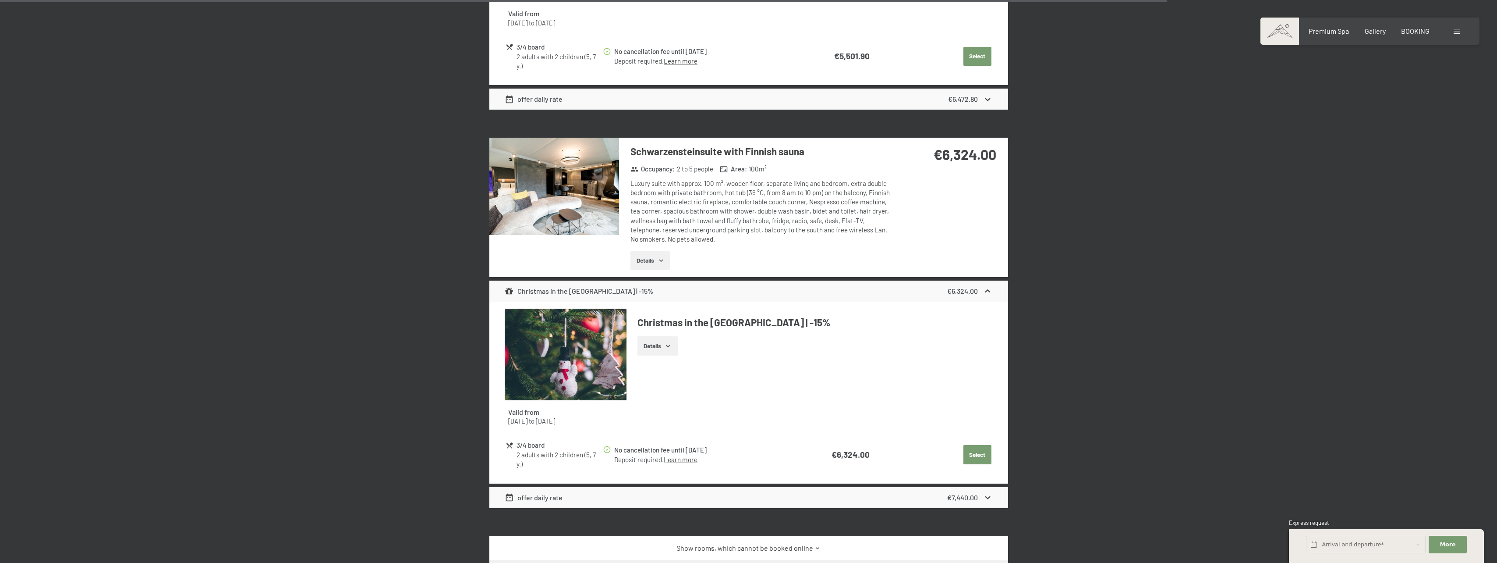
click at [692, 152] on h3 "Schwarzensteinsuite with Finnish sauna" at bounding box center [761, 152] width 261 height 14
click at [579, 184] on img at bounding box center [554, 186] width 130 height 97
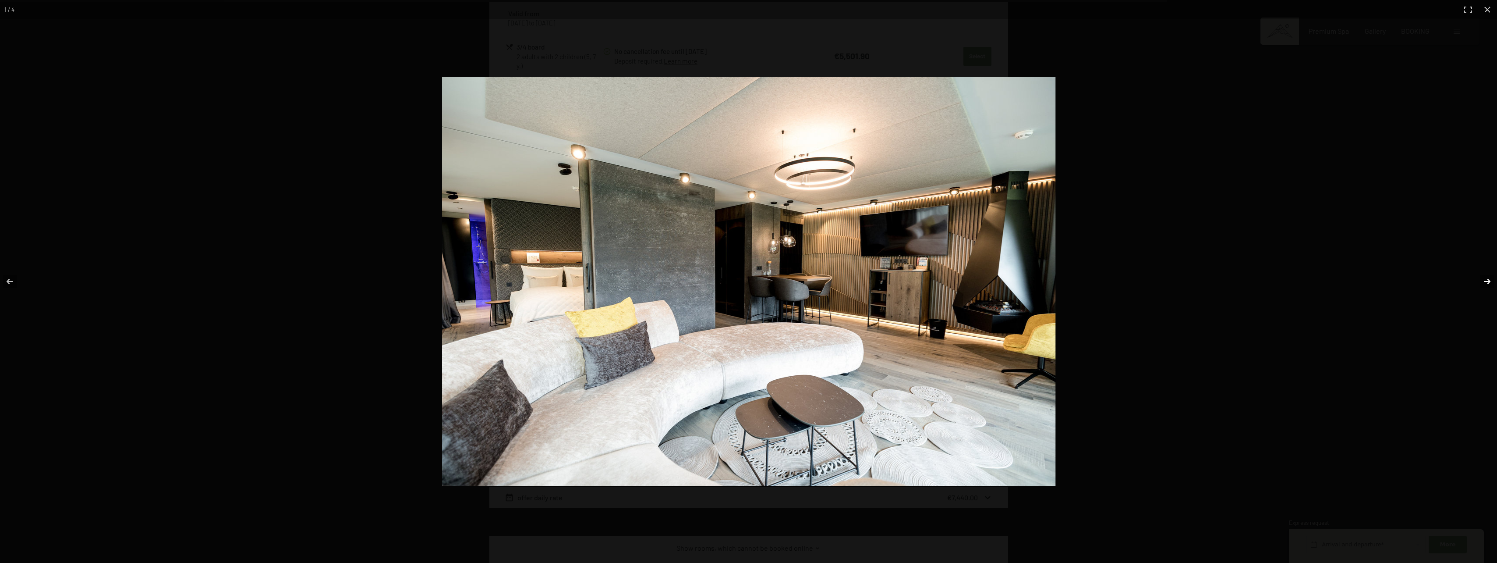
click at [1470, 281] on button "button" at bounding box center [1482, 281] width 31 height 44
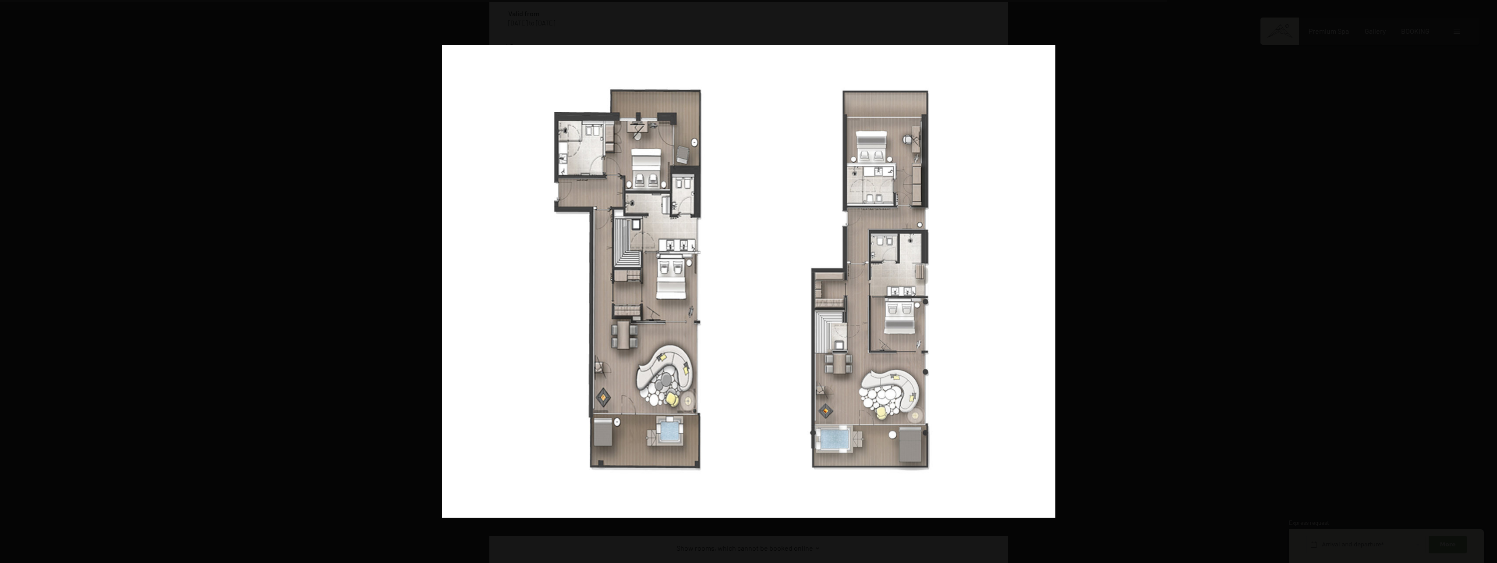
click at [1470, 281] on button "button" at bounding box center [1482, 281] width 31 height 44
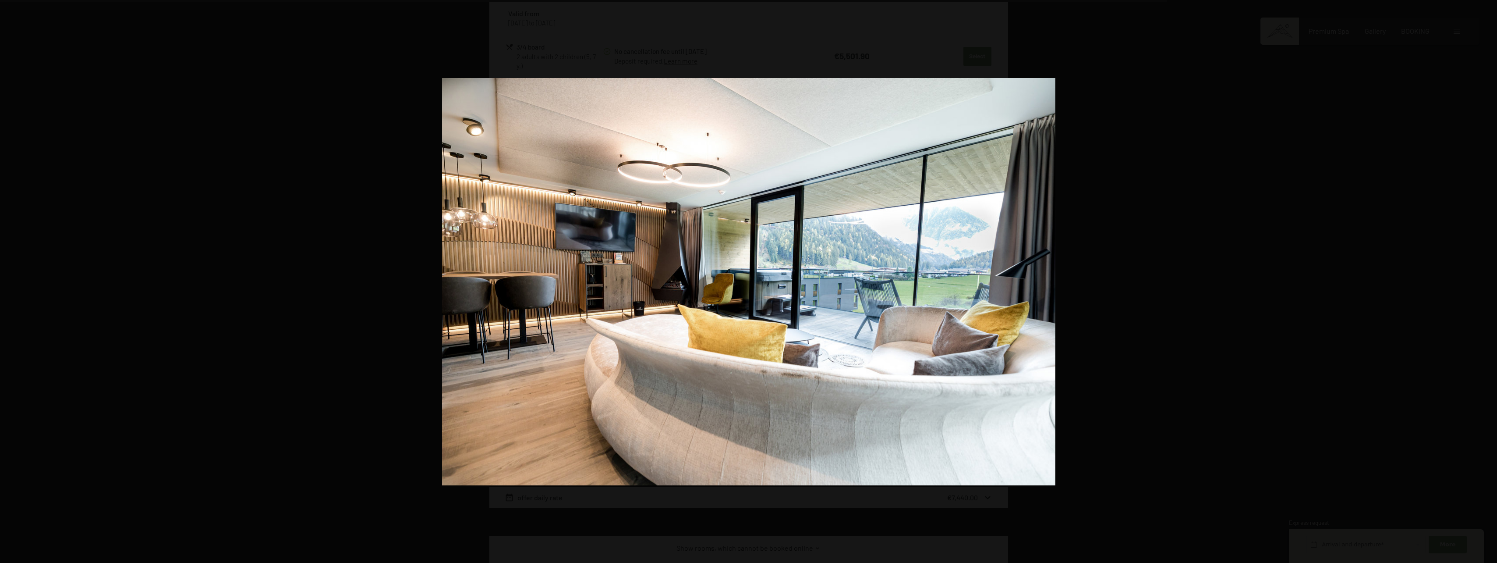
click at [1470, 281] on button "button" at bounding box center [1482, 281] width 31 height 44
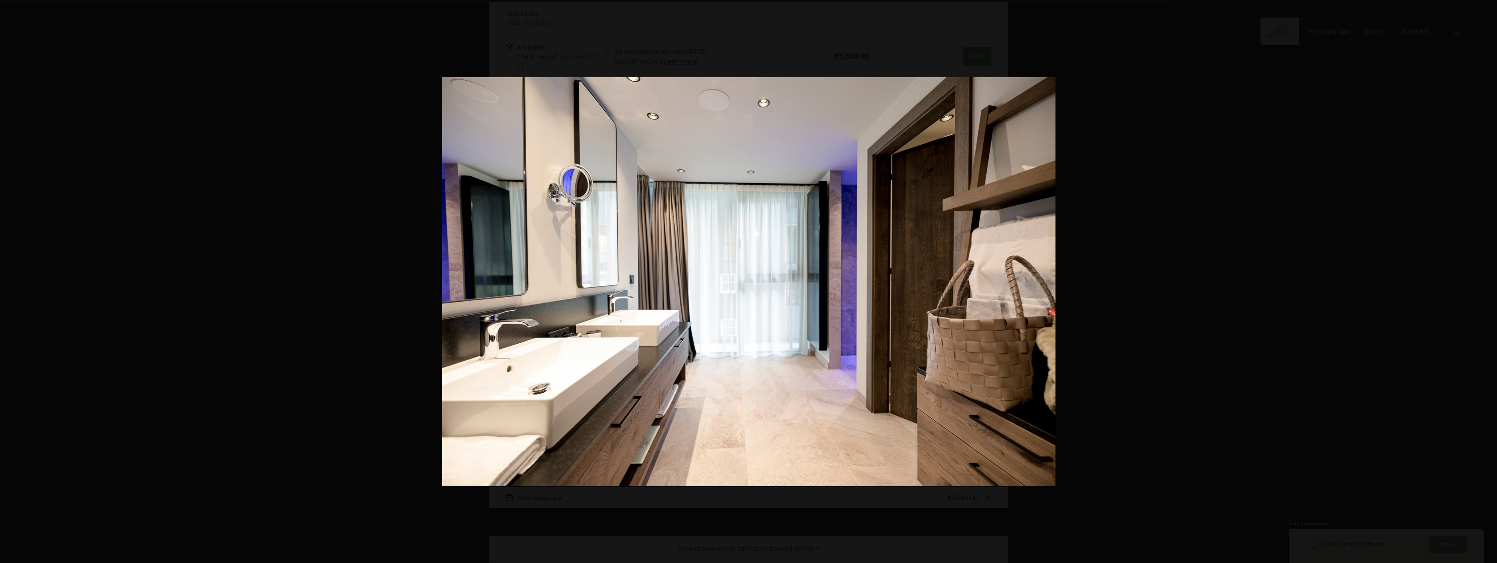
click at [1470, 281] on button "button" at bounding box center [1482, 281] width 31 height 44
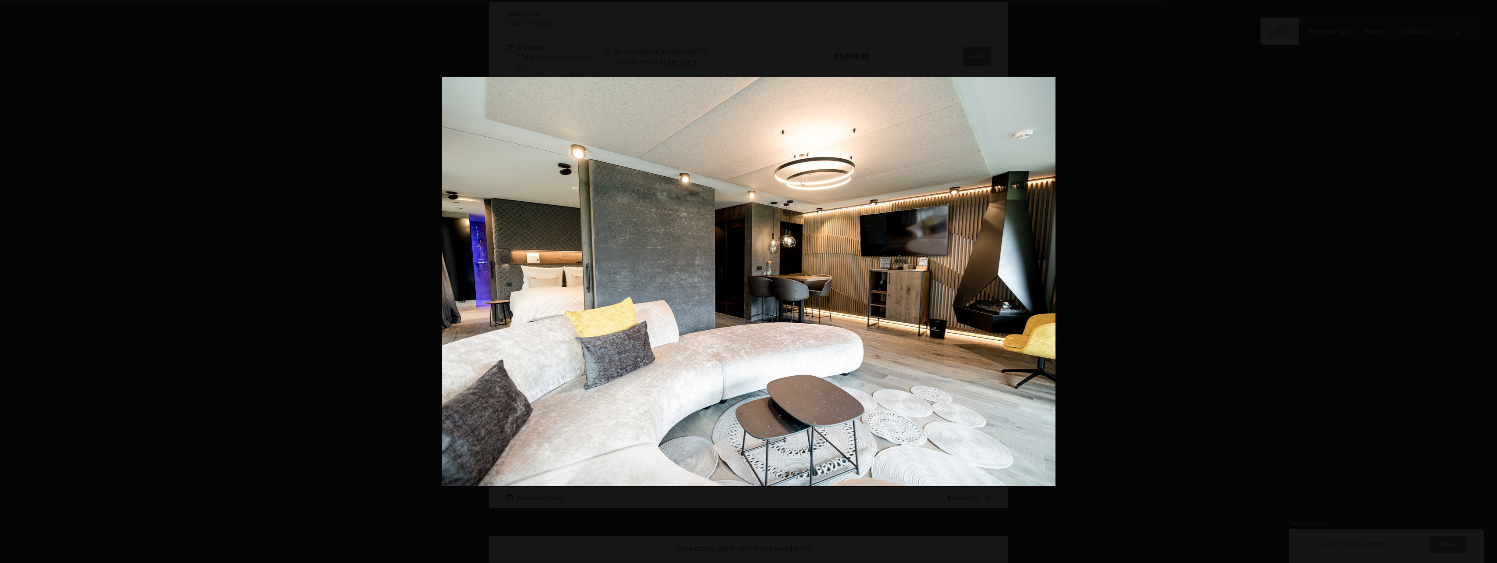
click at [1470, 281] on button "button" at bounding box center [1482, 281] width 31 height 44
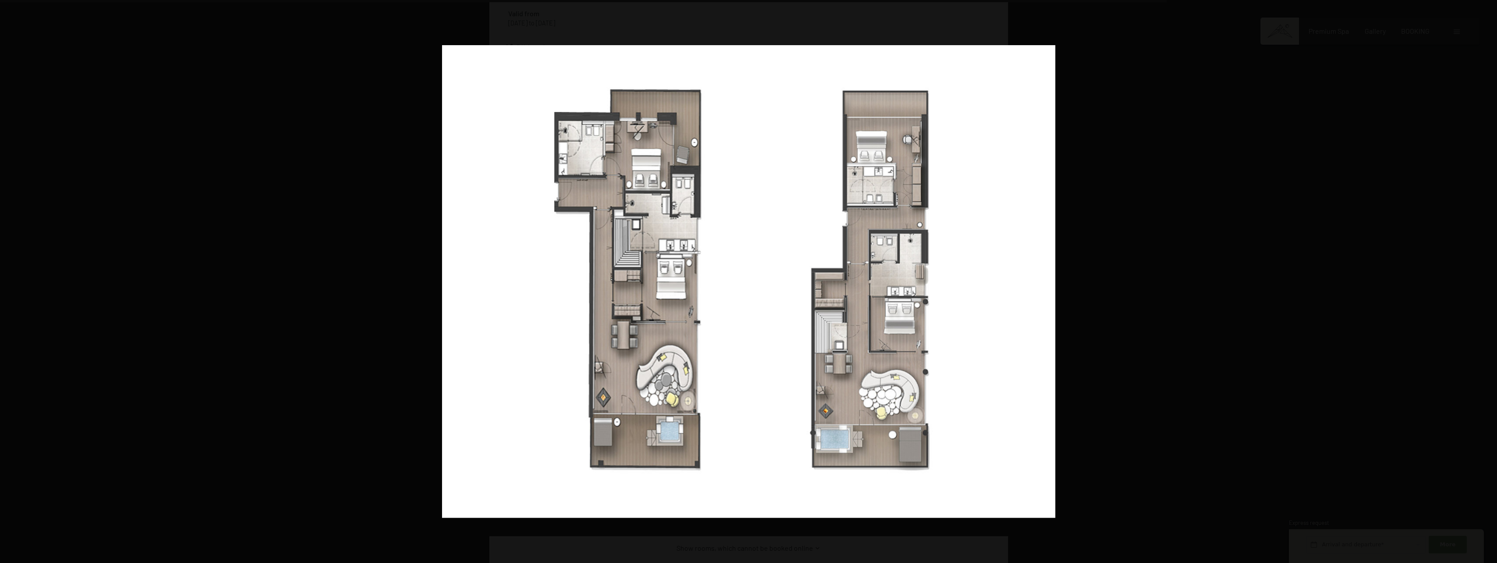
click at [1470, 281] on button "button" at bounding box center [1482, 281] width 31 height 44
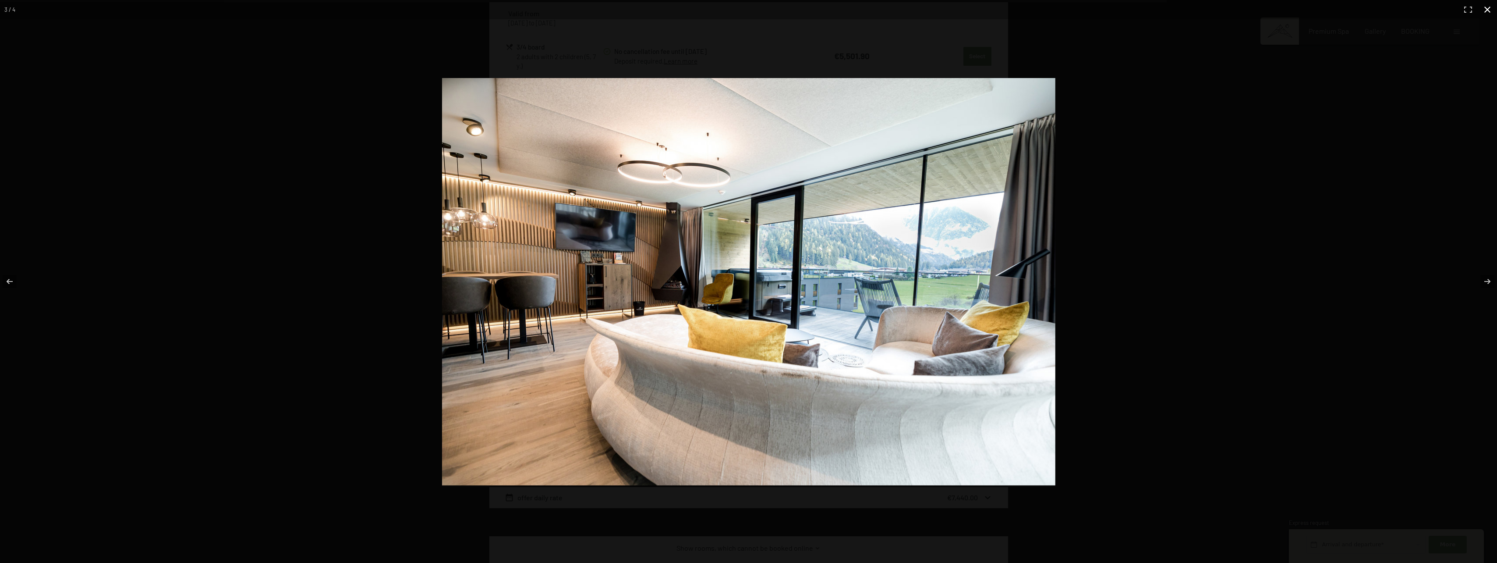
click at [1486, 8] on button "button" at bounding box center [1487, 9] width 19 height 19
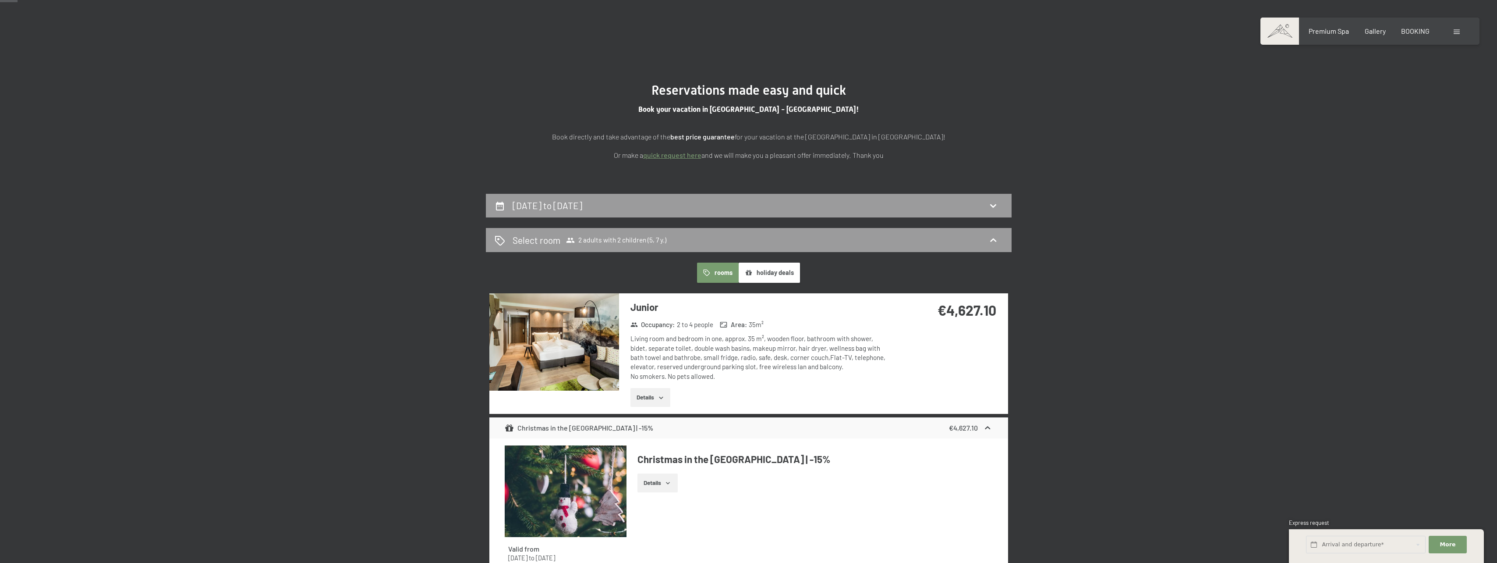
scroll to position [0, 0]
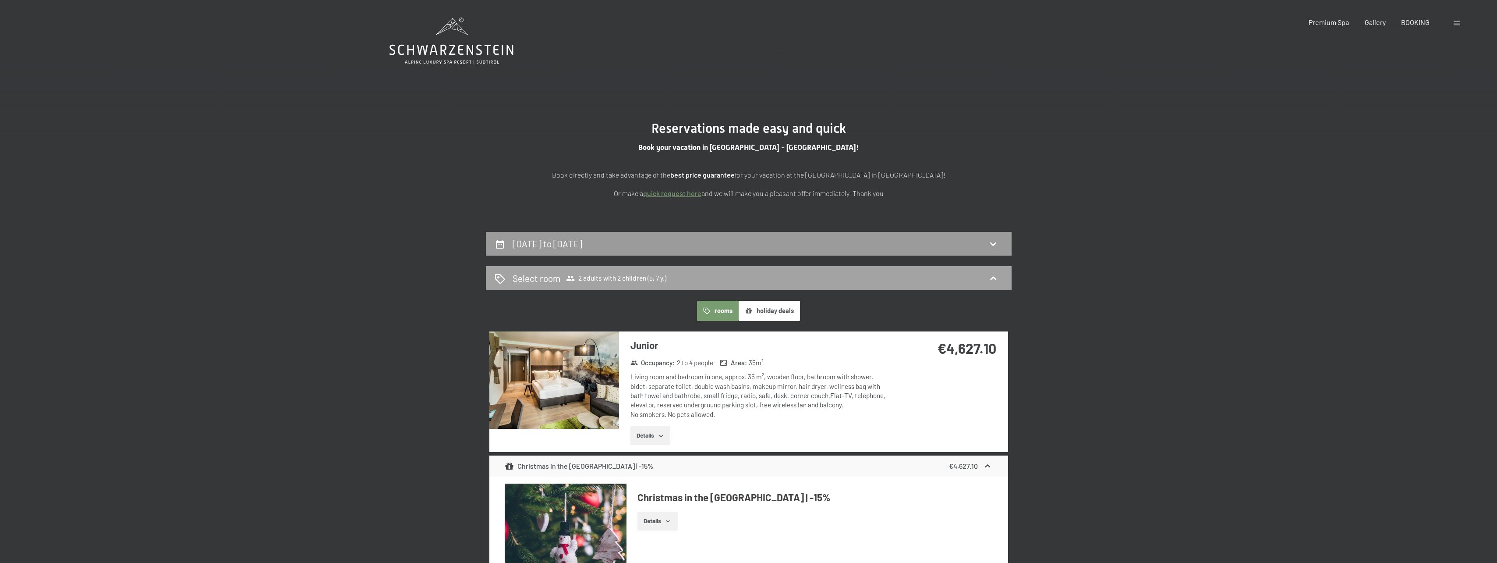
click at [626, 280] on span "2 adults with 2 children (5, 7 y.)" at bounding box center [616, 278] width 100 height 9
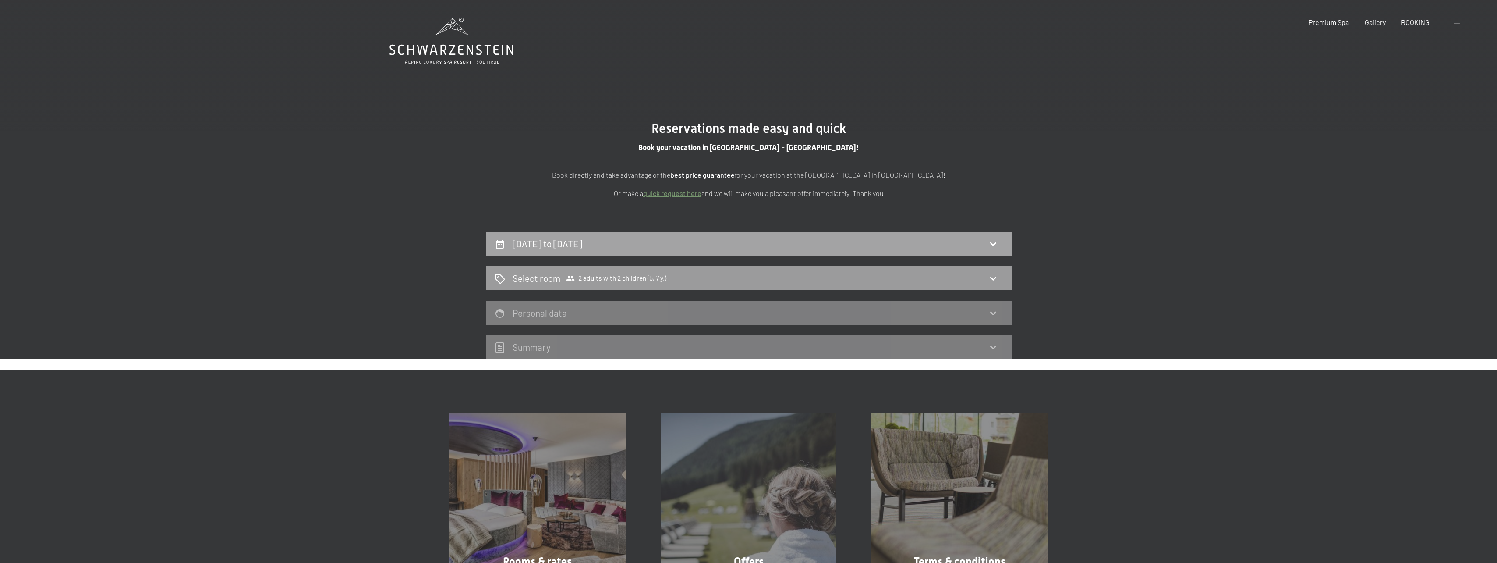
click at [582, 240] on h2 "22nd December to 26th December 2025" at bounding box center [548, 243] width 70 height 11
select select "5"
select select "7"
select select "2025-11-01"
select select "2025-12-01"
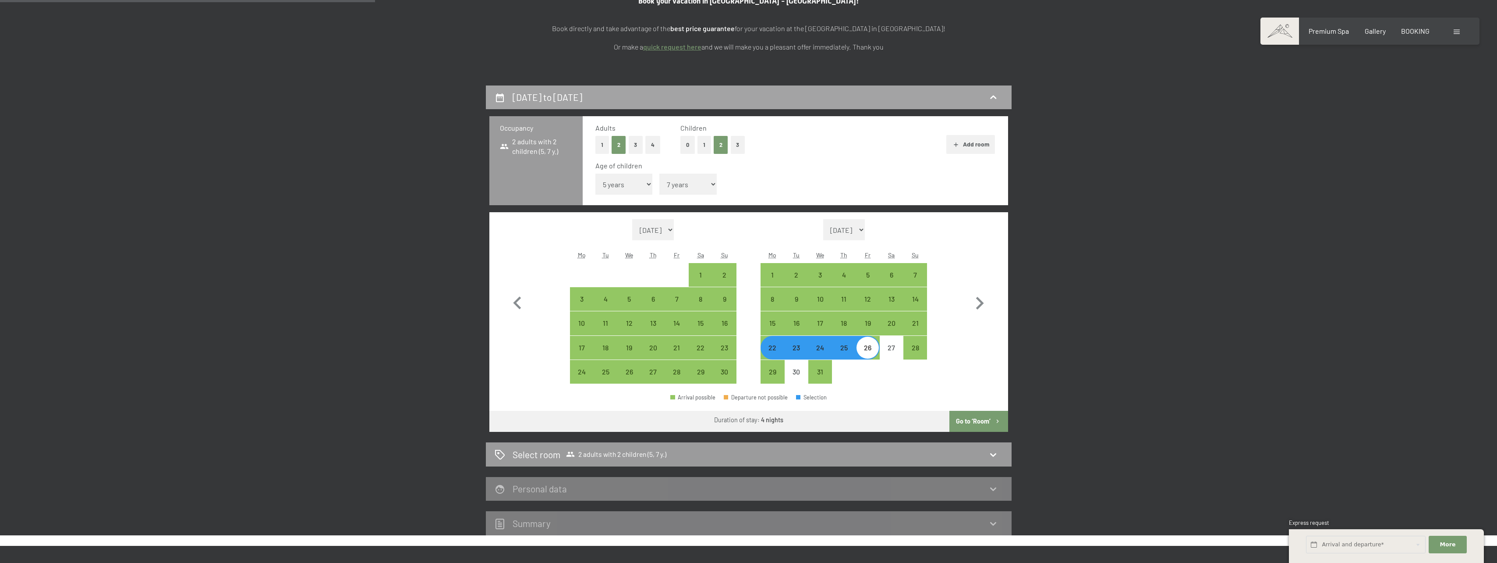
scroll to position [144, 0]
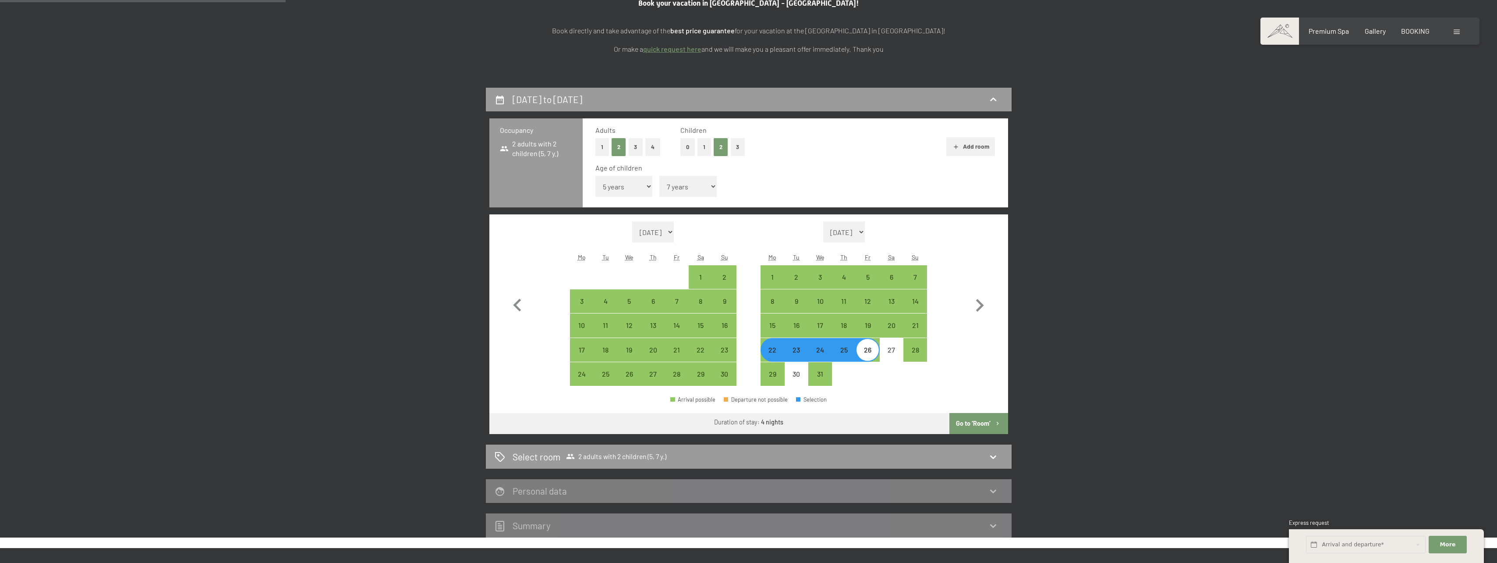
click at [651, 142] on button "4" at bounding box center [652, 147] width 15 height 18
select select "2025-11-01"
select select "2025-12-01"
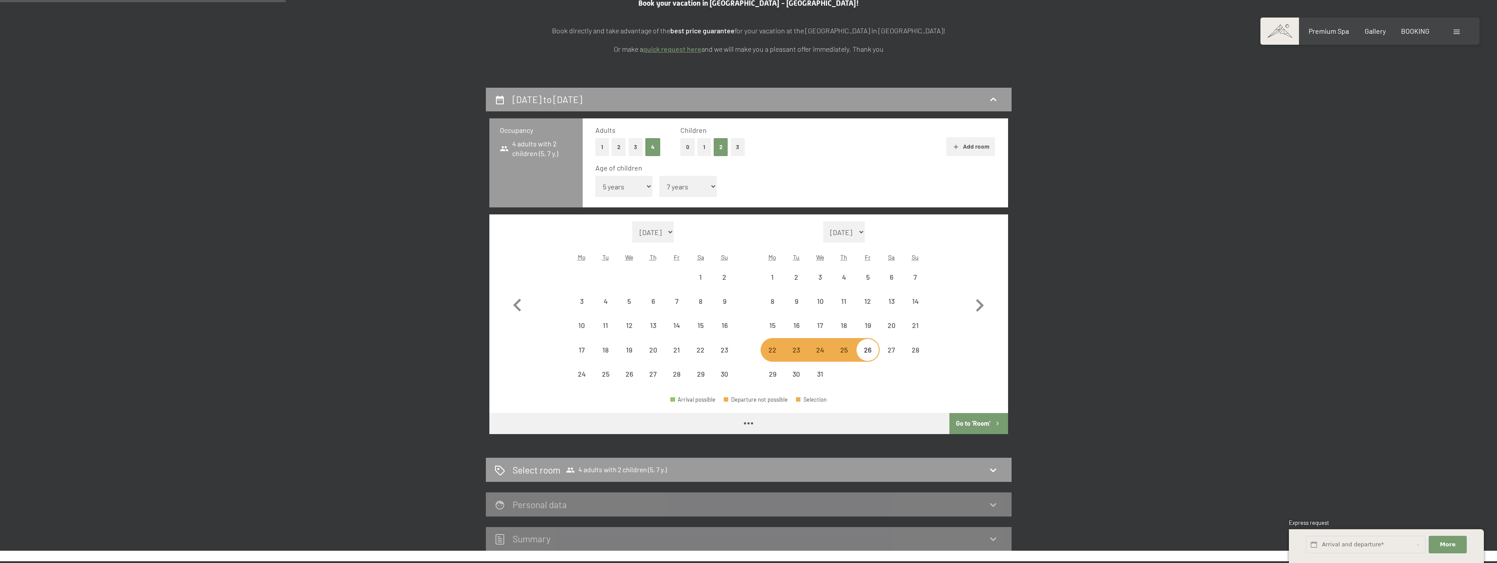
select select "2025-11-01"
select select "2025-12-01"
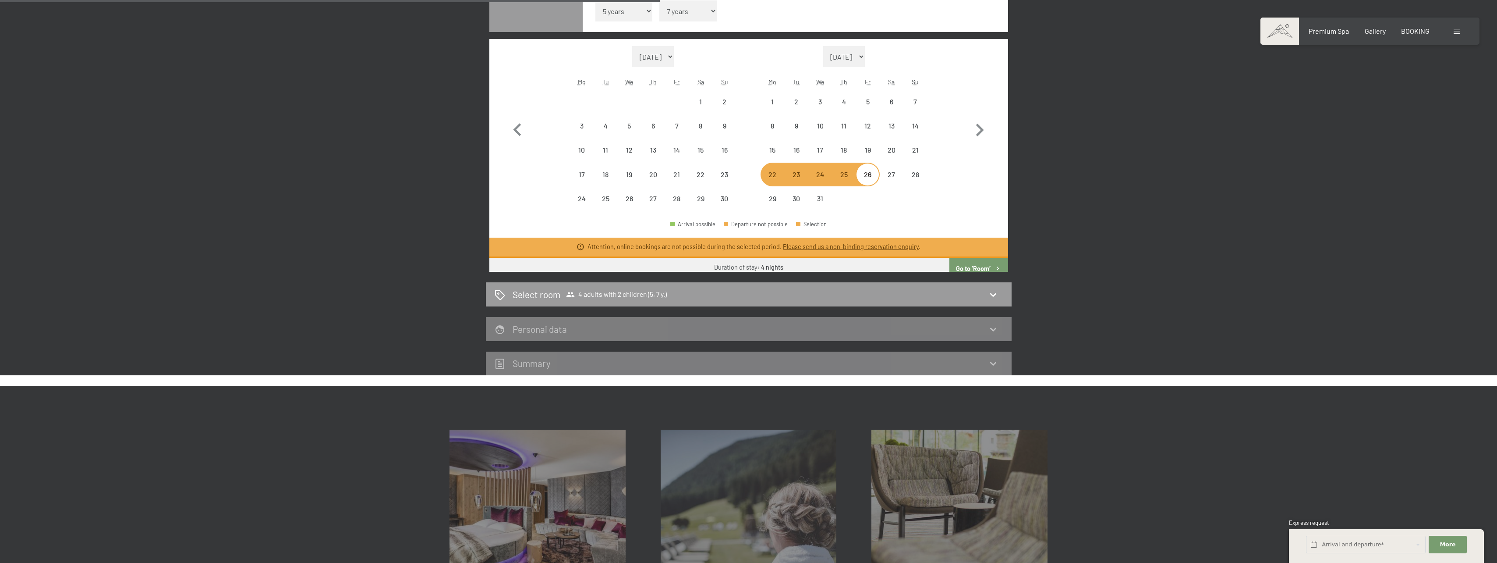
scroll to position [407, 0]
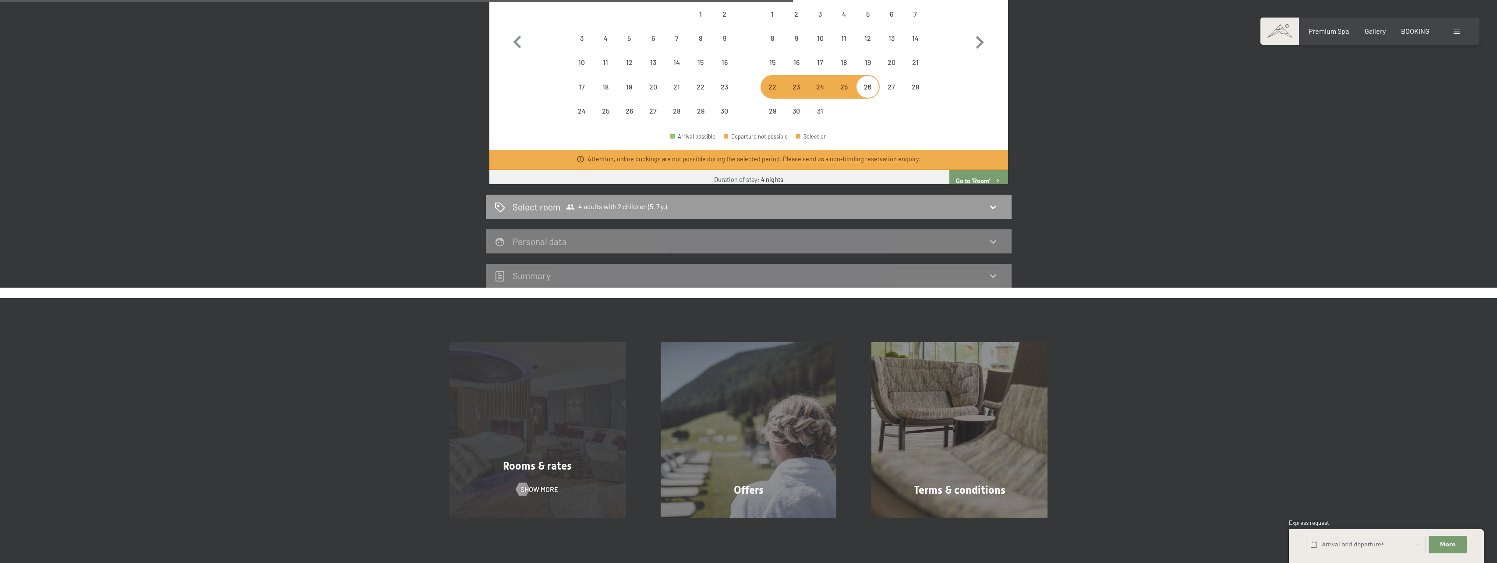
click at [532, 397] on div "Rooms & rates Show more" at bounding box center [537, 430] width 211 height 176
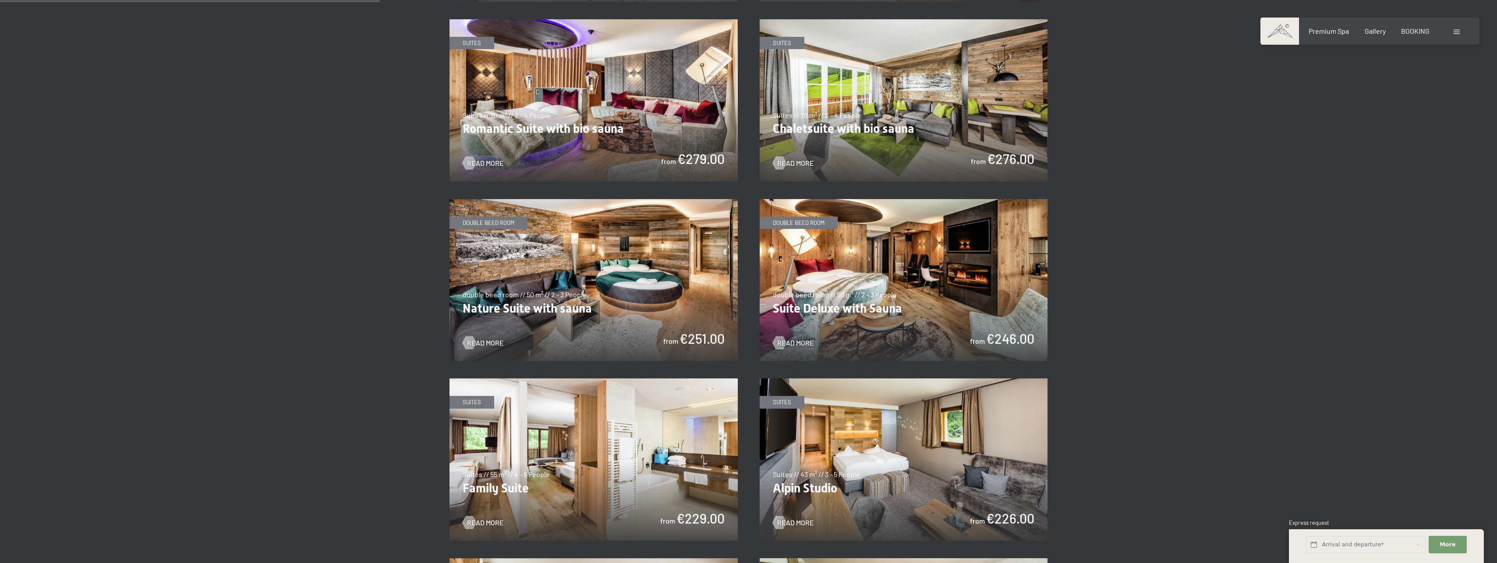
scroll to position [745, 0]
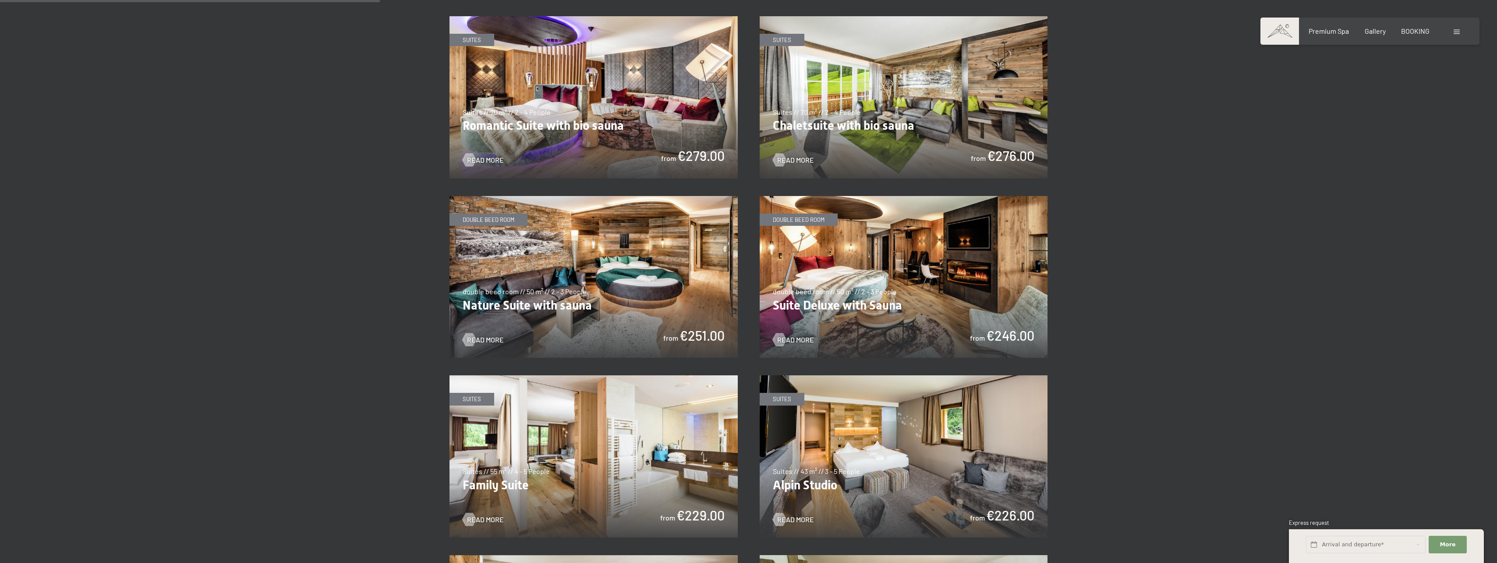
click at [850, 253] on img at bounding box center [904, 277] width 288 height 162
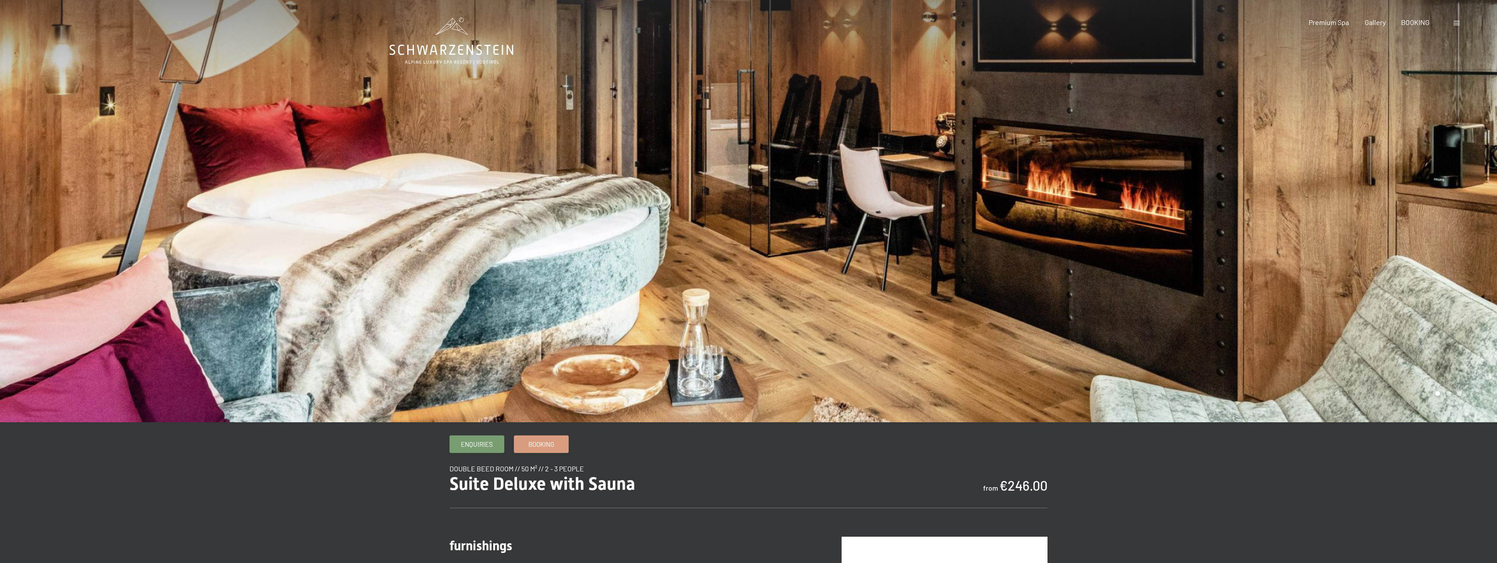
click at [656, 255] on div at bounding box center [374, 211] width 749 height 422
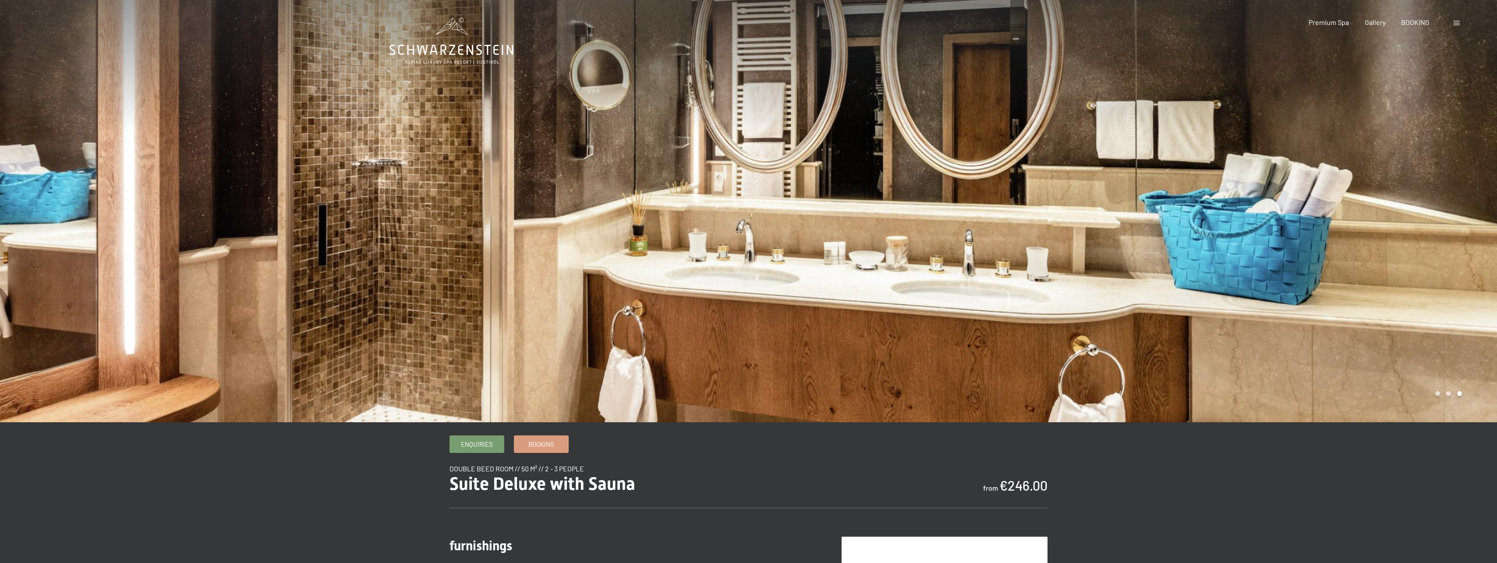
click at [656, 255] on div at bounding box center [374, 211] width 749 height 422
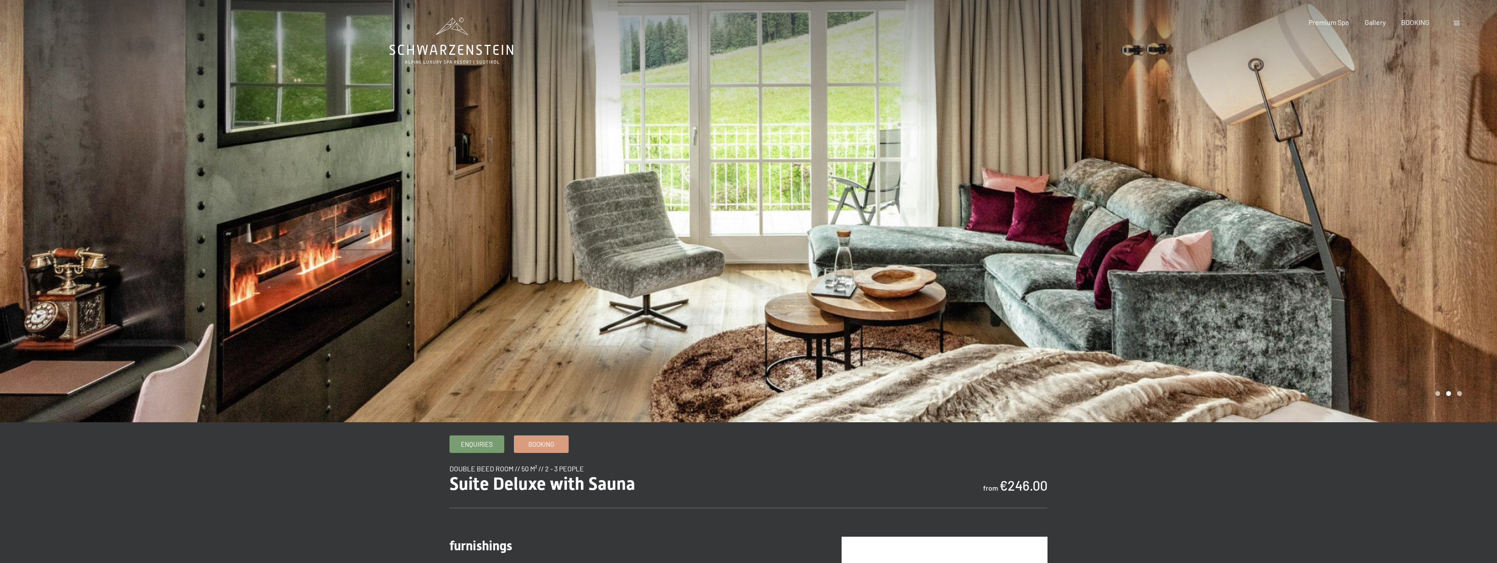
click at [656, 255] on div at bounding box center [374, 211] width 749 height 422
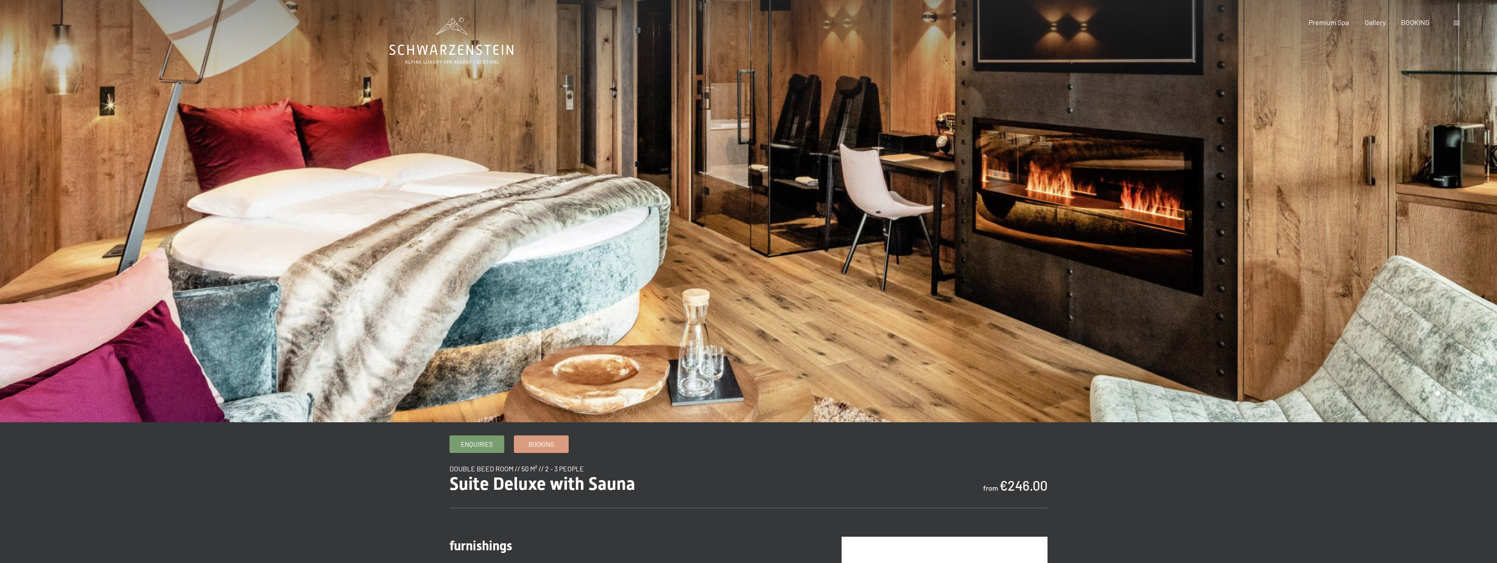
click at [657, 255] on div at bounding box center [374, 211] width 749 height 422
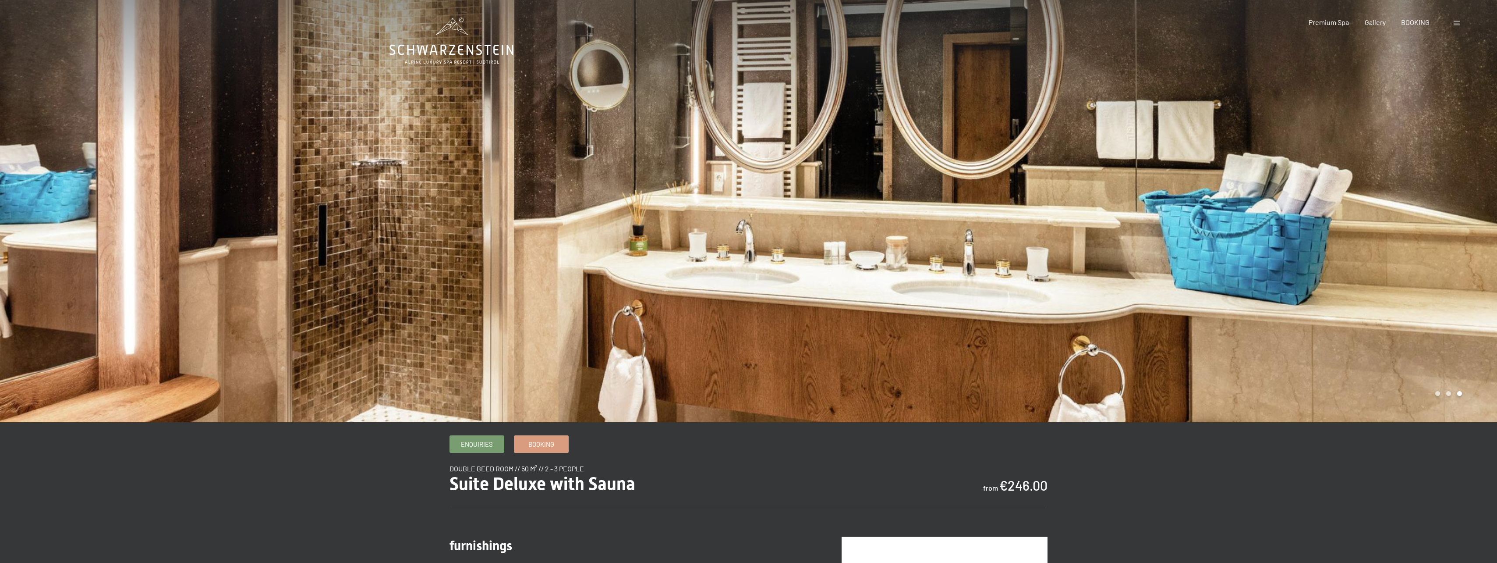
click at [657, 255] on div at bounding box center [374, 211] width 749 height 422
